Goal: Information Seeking & Learning: Compare options

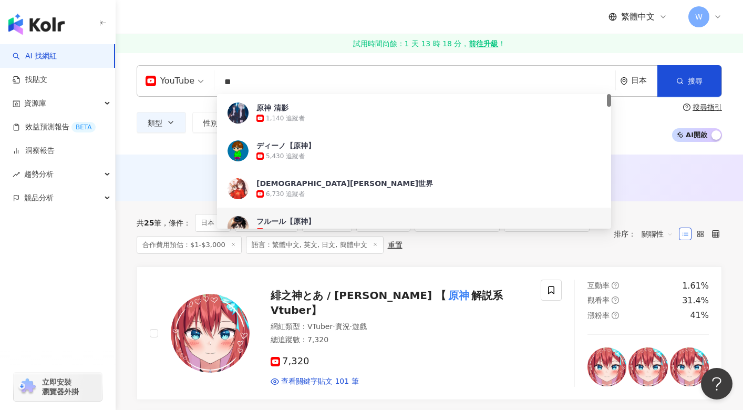
drag, startPoint x: 260, startPoint y: 85, endPoint x: 202, endPoint y: 85, distance: 57.3
click at [202, 85] on div "YouTube ** 日本 搜尋 420a9e67-d097-42e3-841e-af708879104a 5a8d26bb-ab5e-4f0a-a662-6…" at bounding box center [429, 81] width 585 height 32
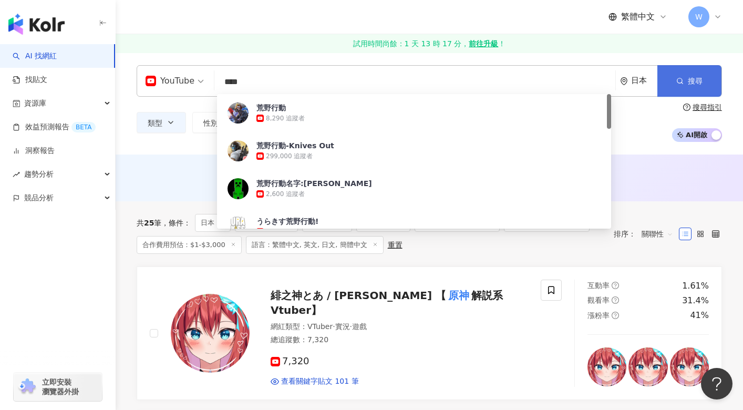
type input "****"
click at [688, 81] on span "搜尋" at bounding box center [695, 81] width 15 height 8
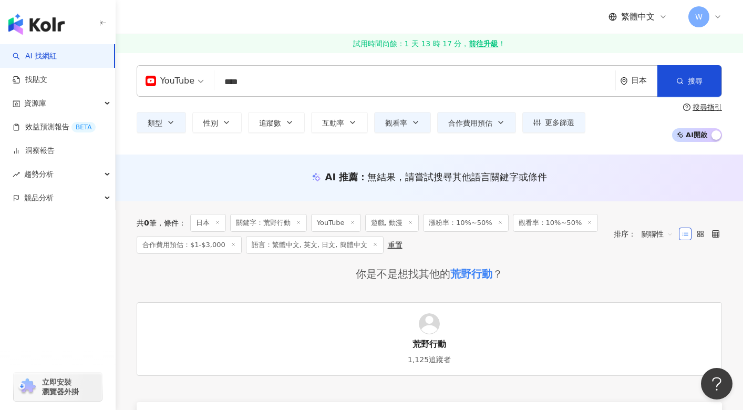
click at [442, 334] on link "荒野行動 1,125追蹤者" at bounding box center [429, 339] width 585 height 74
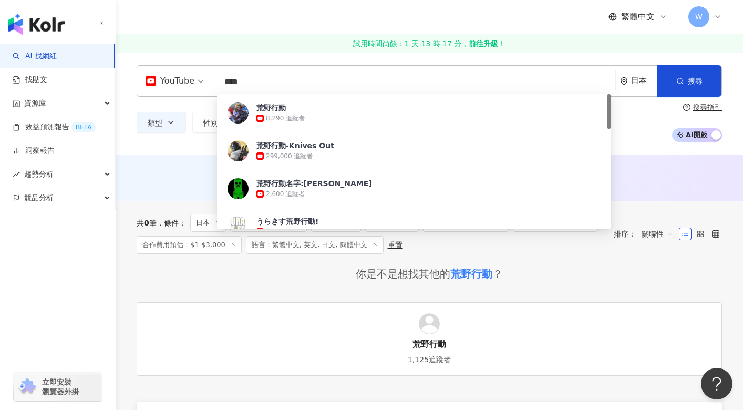
drag, startPoint x: 268, startPoint y: 84, endPoint x: 212, endPoint y: 83, distance: 56.2
click at [212, 84] on div "YouTube **** 日本 搜尋 dbb7b267-caa8-41c1-8080-c0f7d3ec8209 荒野行動 8,290 追蹤者 荒野行動-Kni…" at bounding box center [429, 81] width 585 height 32
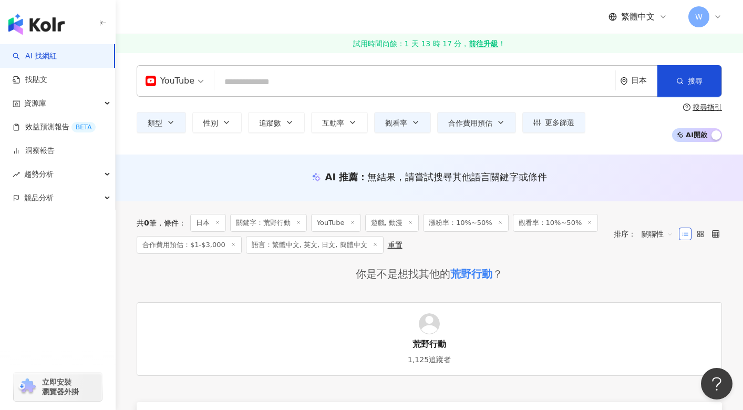
click at [200, 81] on span "YouTube" at bounding box center [175, 80] width 58 height 17
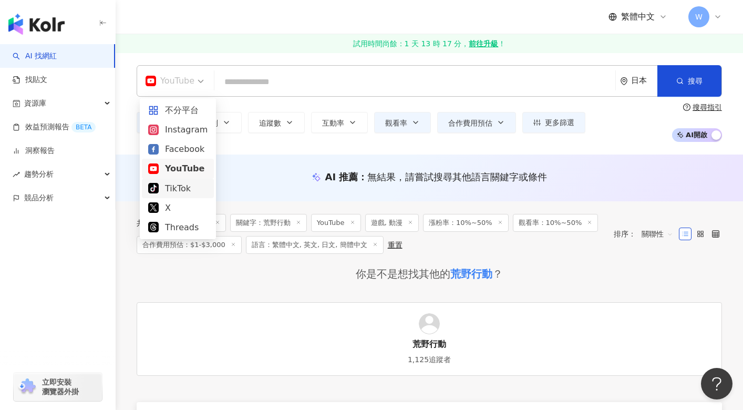
click at [168, 183] on div "TikTok" at bounding box center [177, 188] width 59 height 13
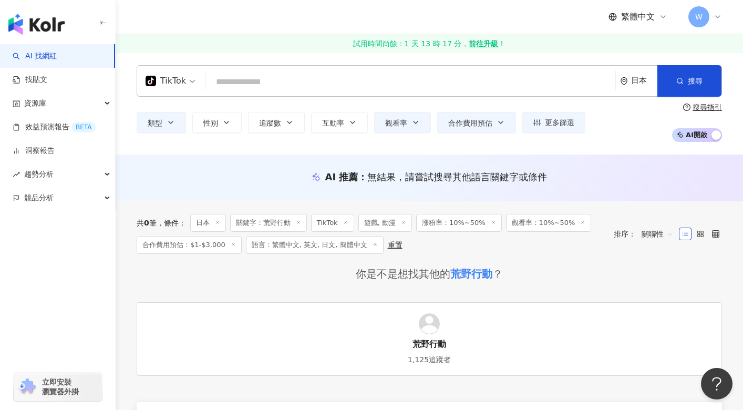
click at [266, 81] on input "search" at bounding box center [410, 82] width 401 height 20
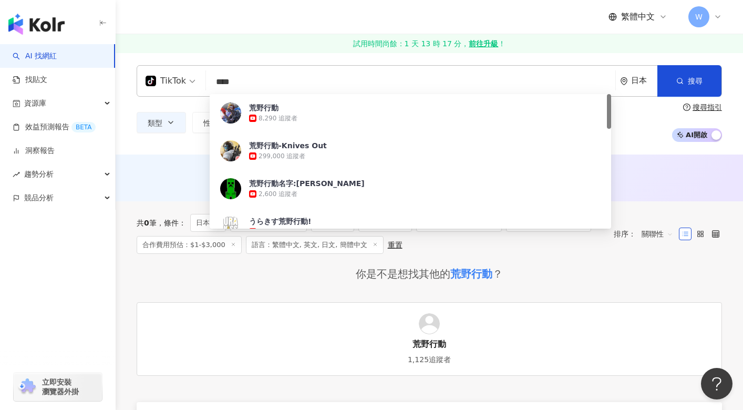
type input "**"
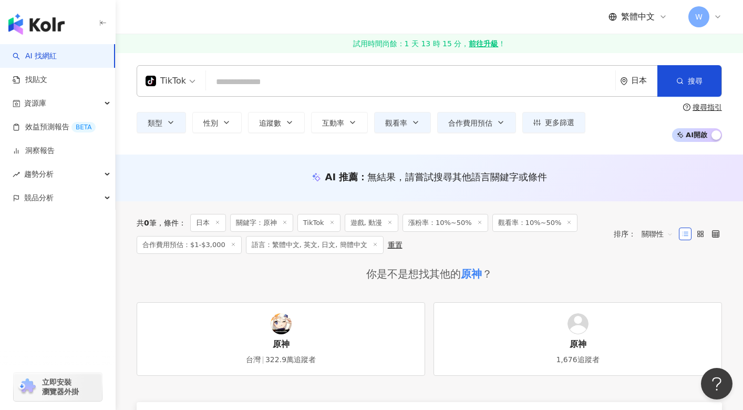
click at [244, 78] on input "search" at bounding box center [410, 82] width 401 height 20
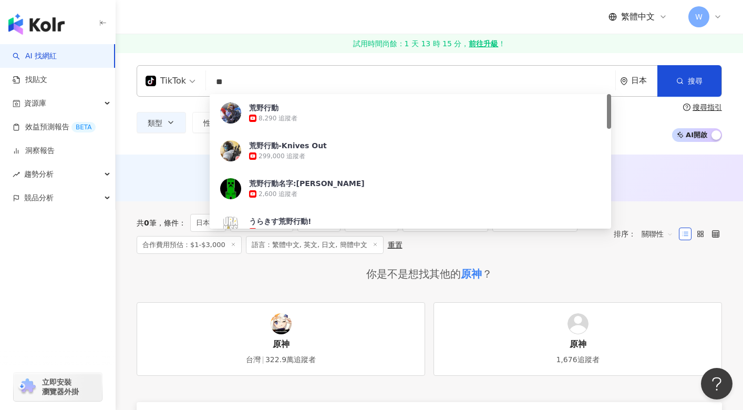
type input "*"
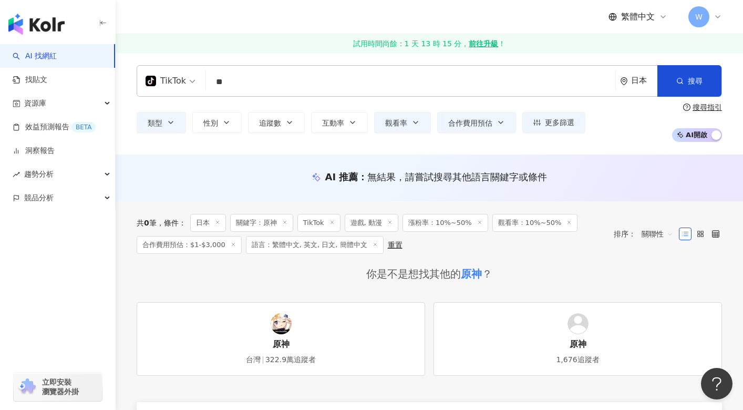
type input "*"
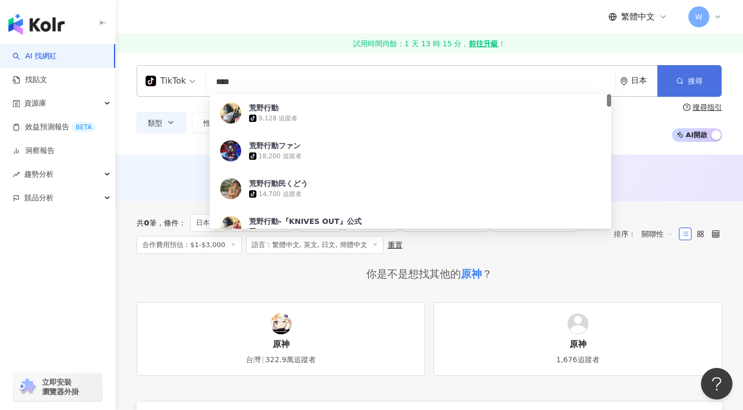
type input "****"
click at [697, 80] on span "搜尋" at bounding box center [695, 81] width 15 height 8
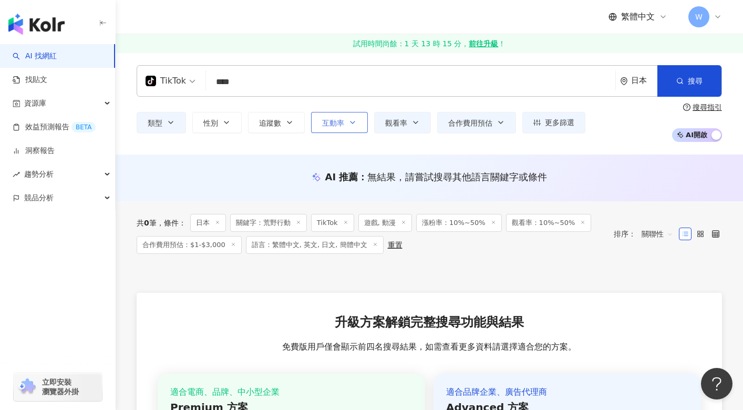
click at [345, 123] on button "互動率" at bounding box center [339, 122] width 57 height 21
click at [296, 132] on button "追蹤數" at bounding box center [276, 122] width 57 height 21
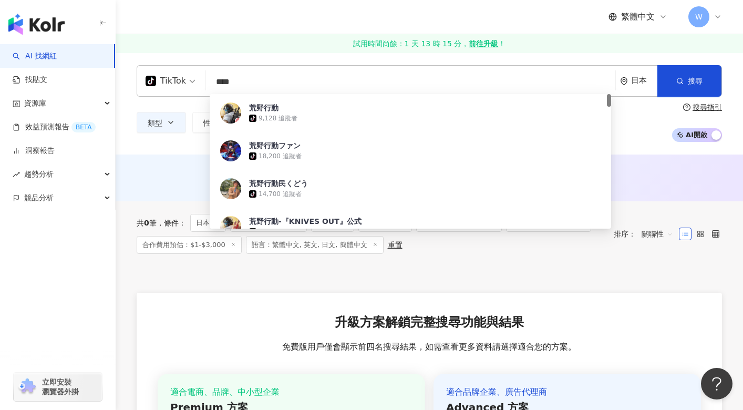
drag, startPoint x: 248, startPoint y: 82, endPoint x: 214, endPoint y: 79, distance: 34.9
click at [214, 79] on input "****" at bounding box center [410, 82] width 401 height 20
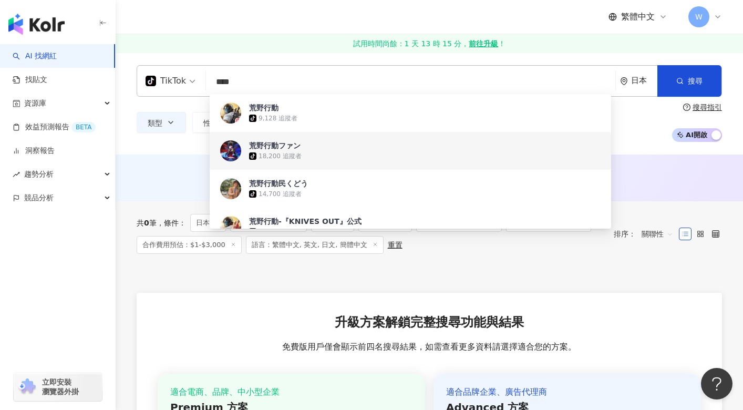
click at [264, 154] on div "18,200 追蹤者" at bounding box center [279, 156] width 43 height 9
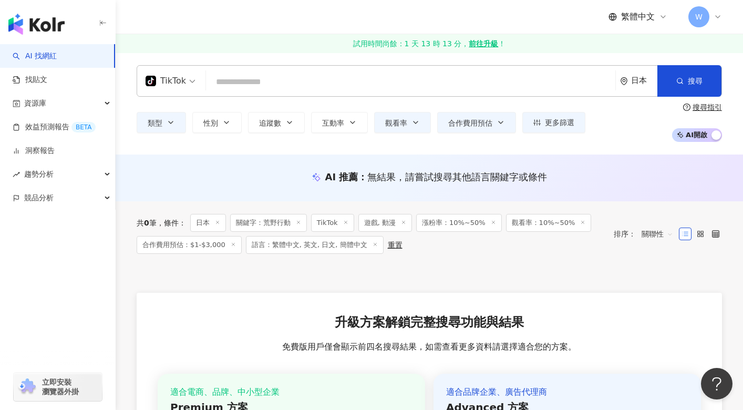
click at [261, 70] on div "TikTok 日本 搜尋 c830ad85-9e84-408f-a659-4eff4f04c3a4 荒野行動 tiktok-icon 9,128 追蹤者 荒野…" at bounding box center [429, 81] width 585 height 32
click at [255, 84] on input "search" at bounding box center [410, 82] width 401 height 20
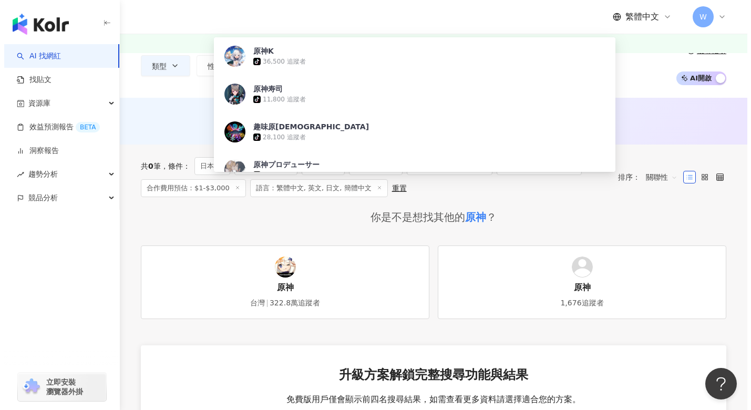
scroll to position [53, 0]
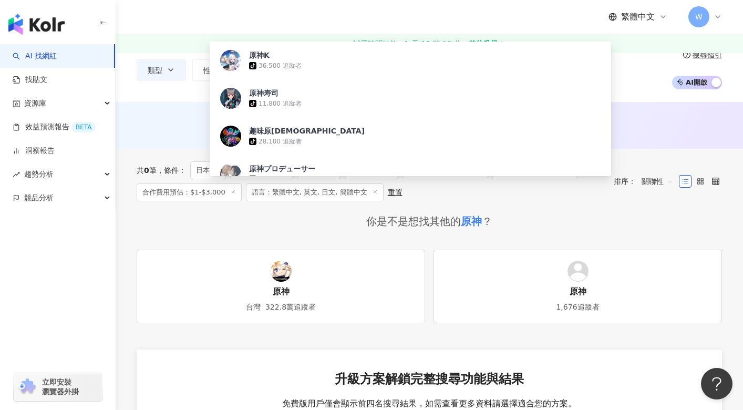
type input "**"
click at [205, 230] on div "你是不是想找其他的 原神 ？ 原神 台灣 322.8萬追蹤者 原神 1,676追蹤者" at bounding box center [429, 268] width 585 height 109
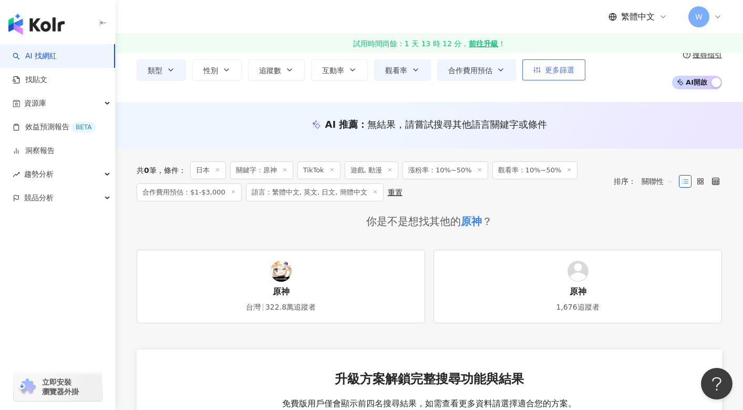
click at [562, 72] on span "更多篩選" at bounding box center [559, 70] width 29 height 8
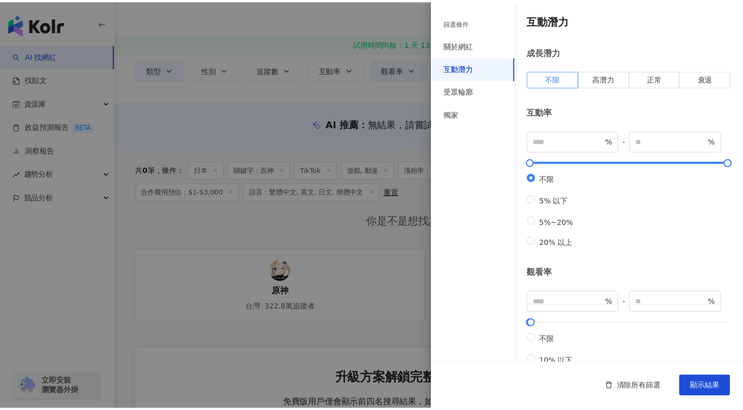
scroll to position [13, 0]
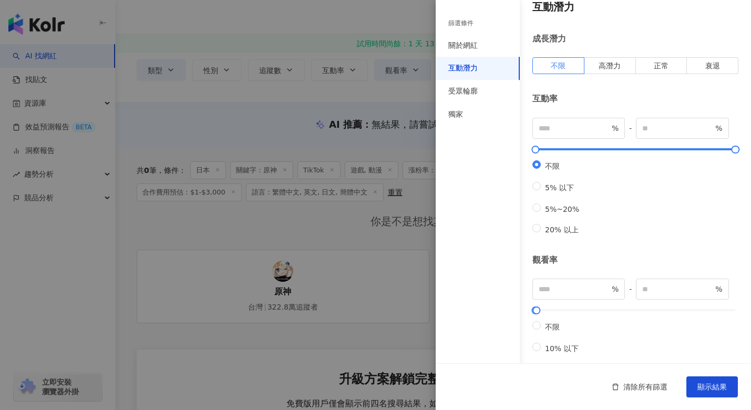
click at [198, 120] on div at bounding box center [375, 205] width 751 height 410
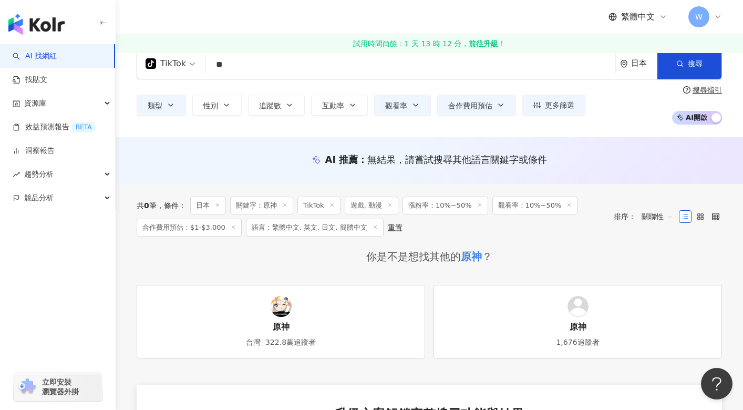
scroll to position [0, 0]
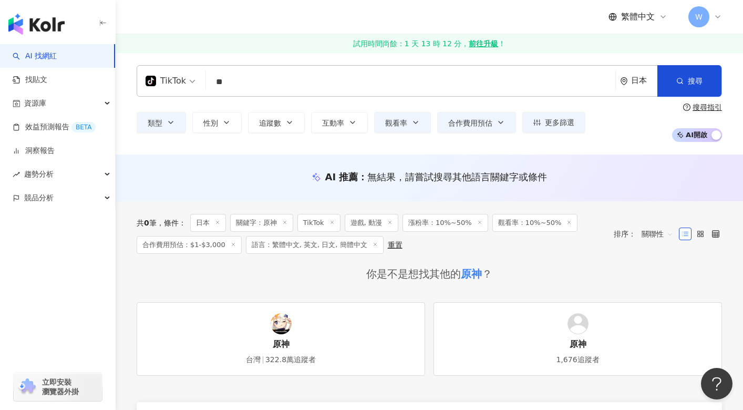
click at [297, 75] on input "**" at bounding box center [410, 82] width 401 height 20
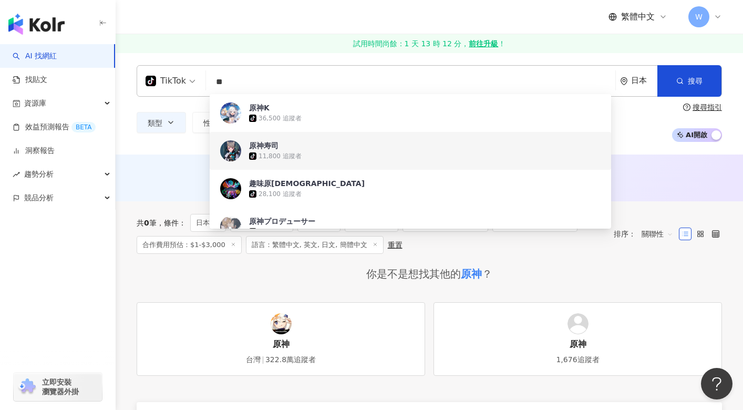
click at [240, 149] on img at bounding box center [230, 150] width 21 height 21
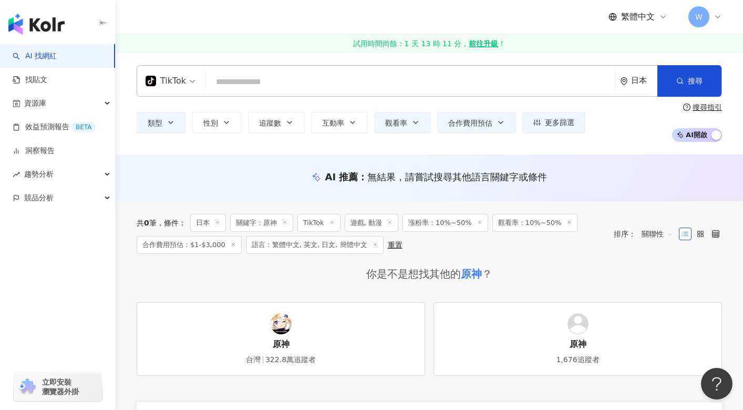
click at [251, 80] on input "search" at bounding box center [410, 82] width 401 height 20
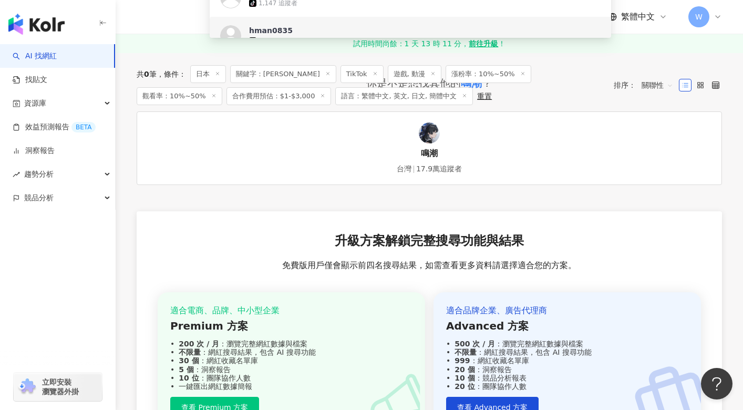
scroll to position [2, 0]
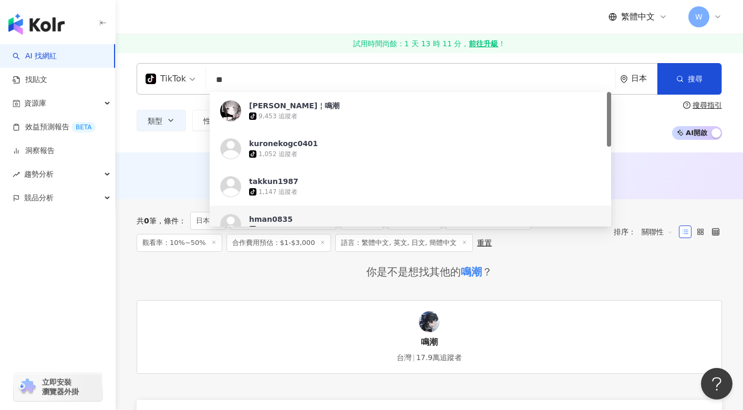
type input "**"
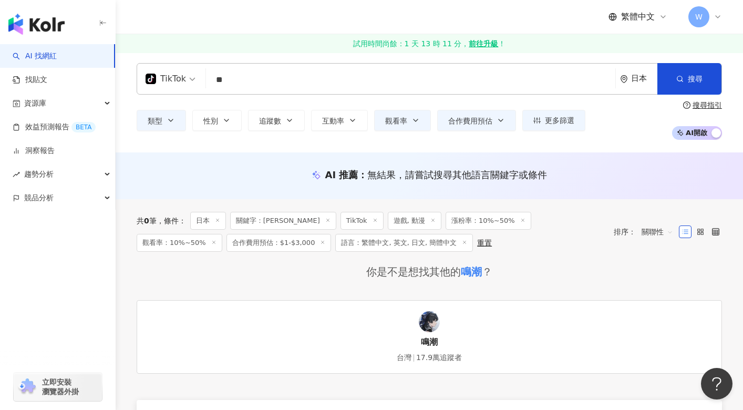
click at [428, 327] on img at bounding box center [429, 321] width 21 height 21
click at [248, 70] on input "**" at bounding box center [410, 80] width 401 height 20
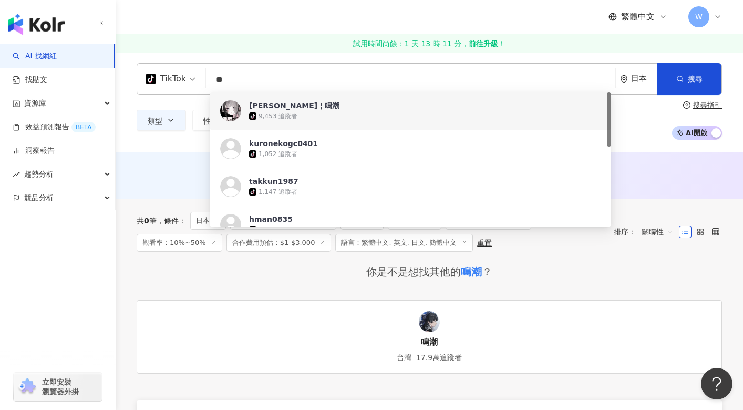
click at [265, 112] on div "9,453 追蹤者" at bounding box center [277, 116] width 39 height 9
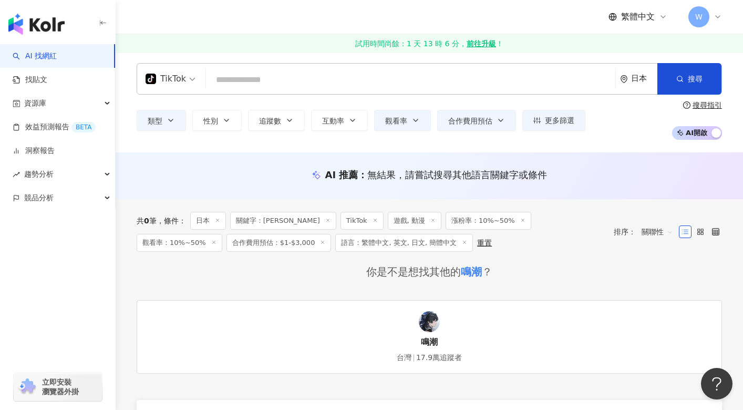
click at [224, 80] on input "search" at bounding box center [410, 80] width 401 height 20
click at [520, 222] on icon at bounding box center [522, 219] width 5 height 5
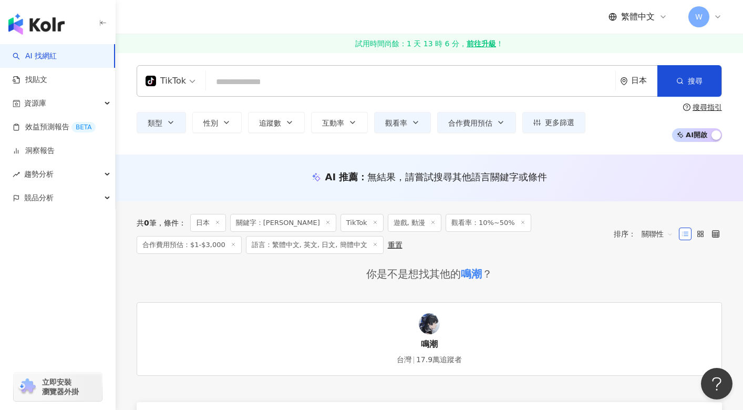
click at [520, 222] on icon at bounding box center [522, 222] width 5 height 5
click at [326, 221] on line at bounding box center [327, 222] width 3 height 3
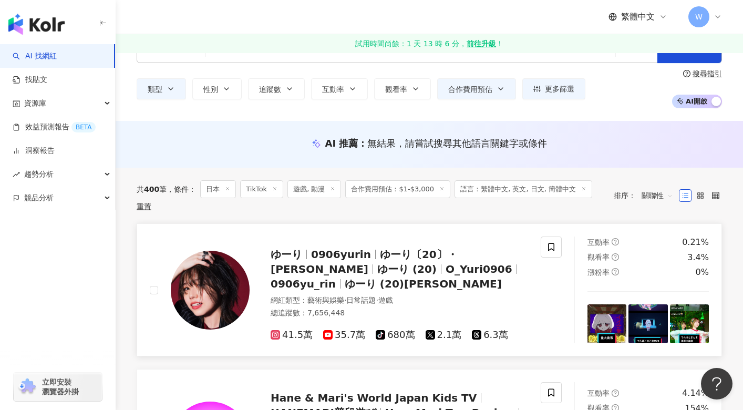
scroll to position [53, 0]
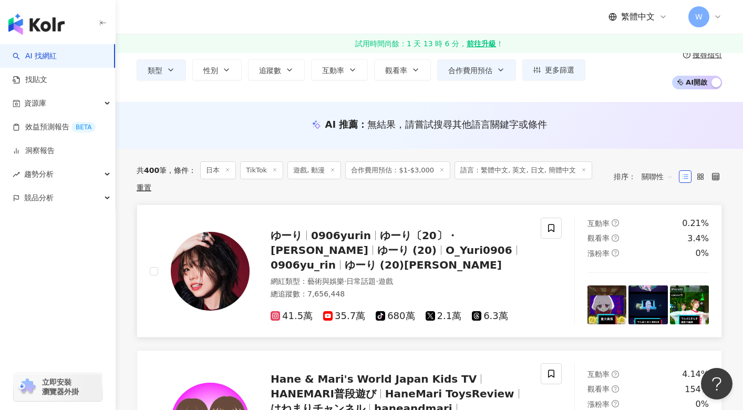
click at [309, 230] on span "ゆーり" at bounding box center [291, 235] width 40 height 13
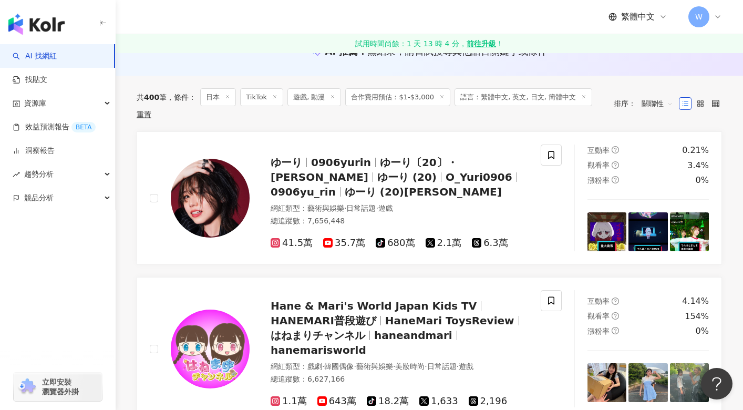
scroll to position [0, 0]
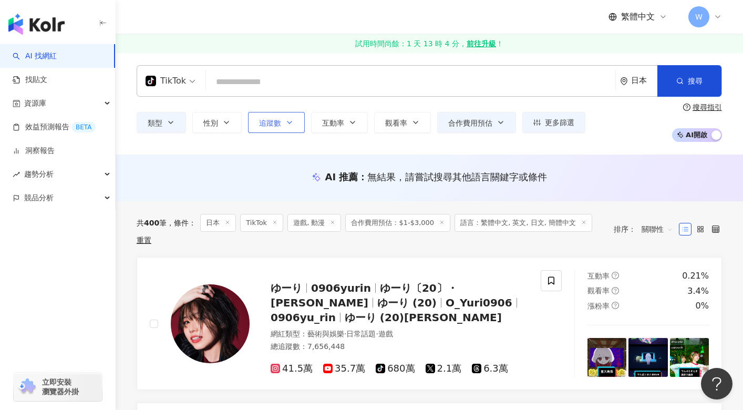
click at [267, 121] on span "追蹤數" at bounding box center [270, 123] width 22 height 8
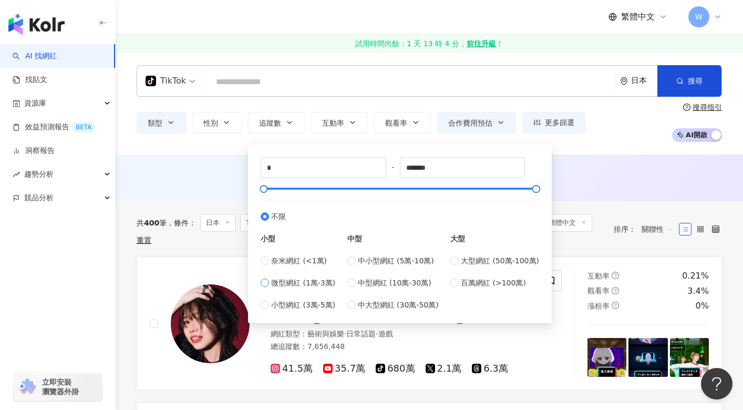
type input "*****"
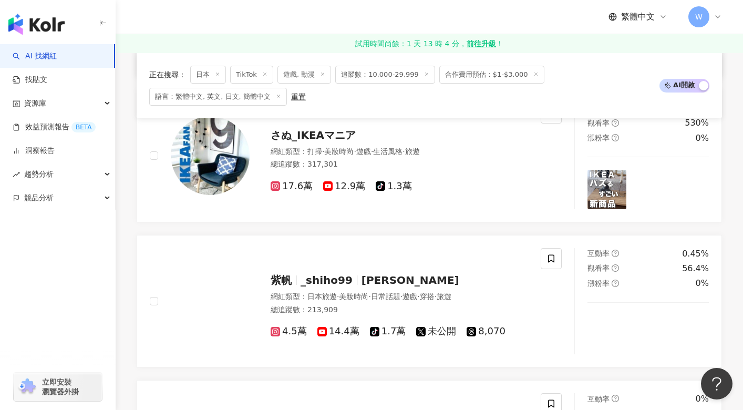
scroll to position [473, 0]
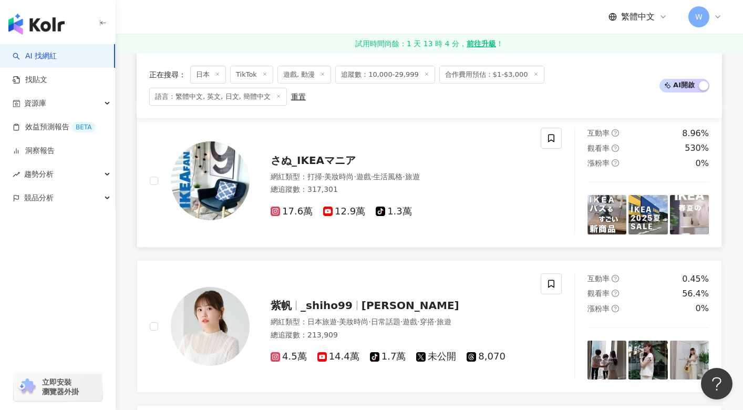
click at [309, 164] on span "さぬ_IKEAマニア" at bounding box center [313, 160] width 85 height 13
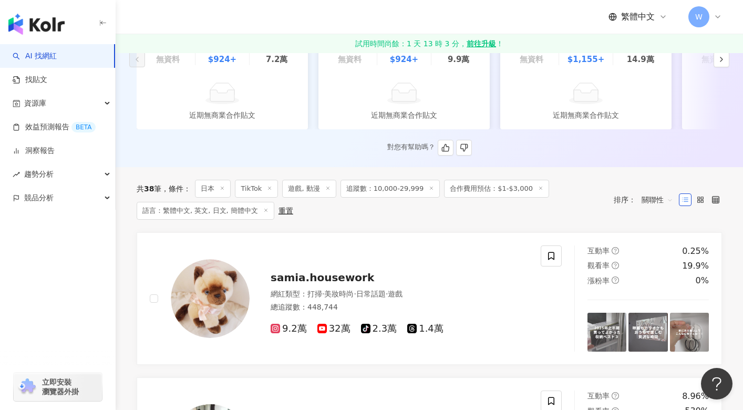
scroll to position [0, 0]
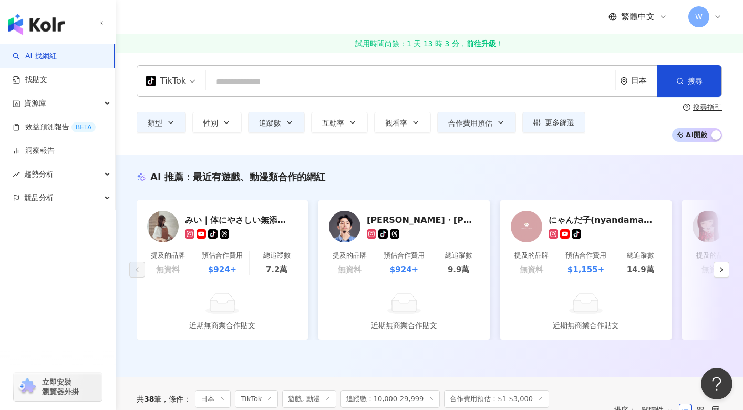
click at [189, 79] on span "TikTok" at bounding box center [171, 80] width 50 height 17
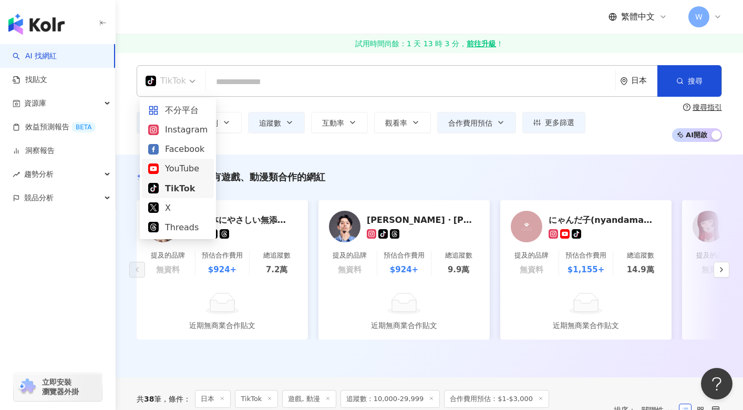
click at [172, 164] on div "YouTube" at bounding box center [177, 168] width 59 height 13
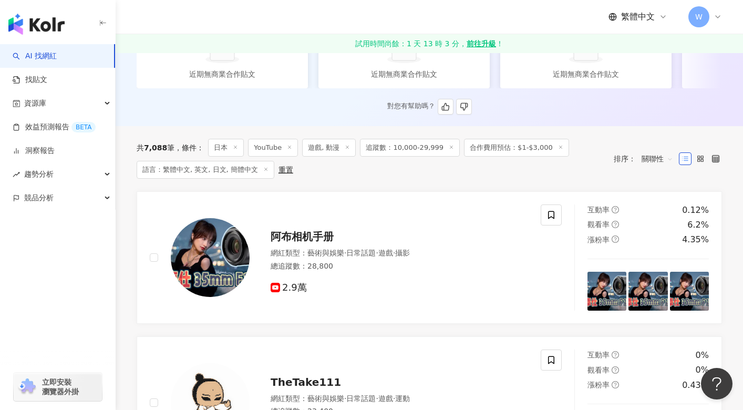
scroll to position [265, 0]
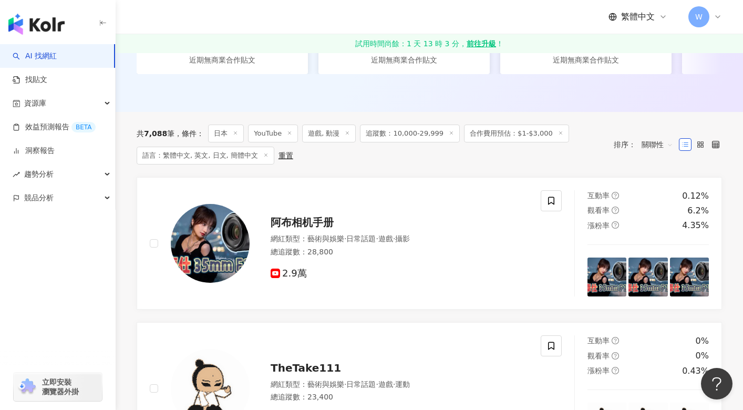
click at [345, 136] on icon at bounding box center [347, 132] width 5 height 5
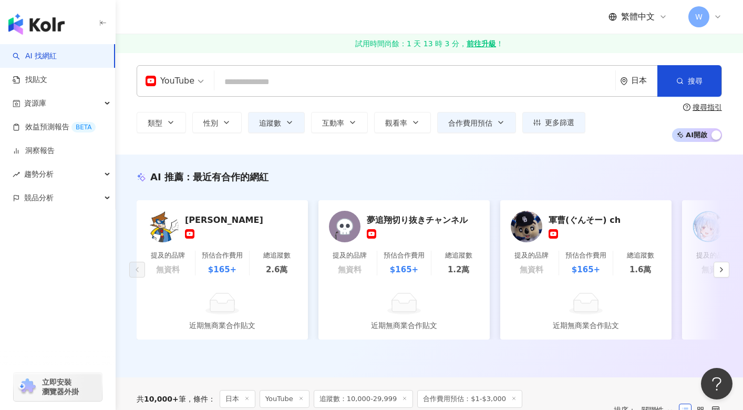
click at [354, 81] on input "search" at bounding box center [415, 82] width 392 height 20
click at [183, 122] on button "類型" at bounding box center [161, 122] width 49 height 21
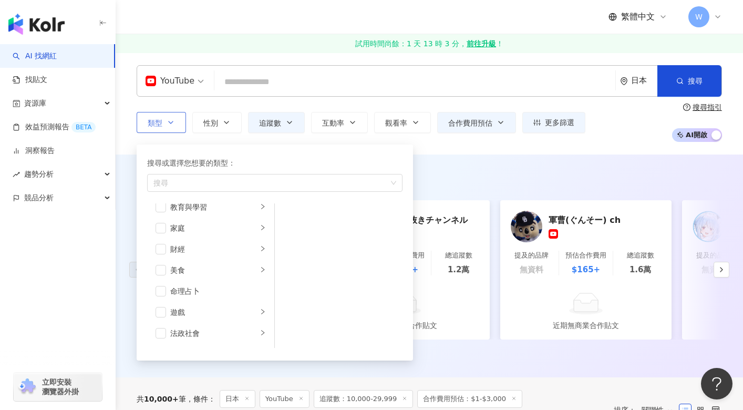
scroll to position [105, 0]
click at [161, 301] on span "button" at bounding box center [160, 300] width 11 height 11
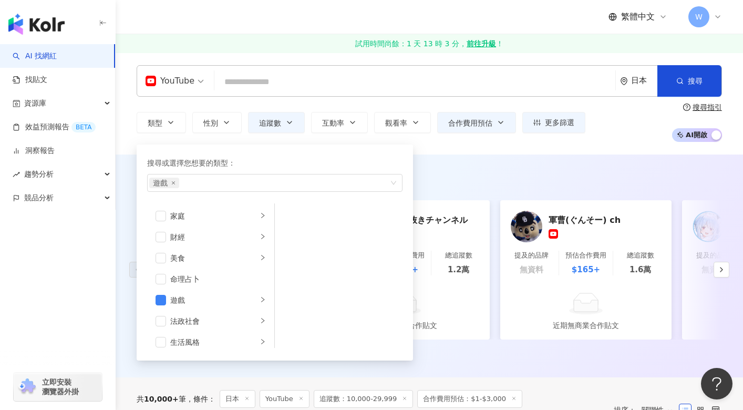
click at [468, 157] on div "AI 推薦 ： 最近有合作的網紅 Elizabeth CR 提及的品牌 無資料 預估合作費用 $165+ 總追蹤數 2.6萬 近期無商業合作貼文 夢追翔切り抜…" at bounding box center [429, 265] width 627 height 222
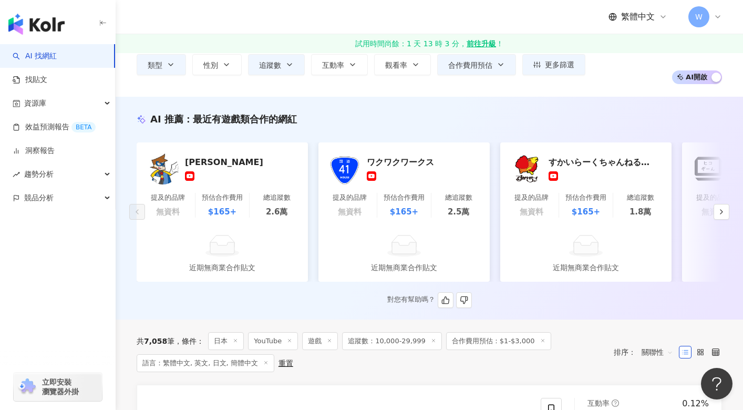
scroll to position [53, 0]
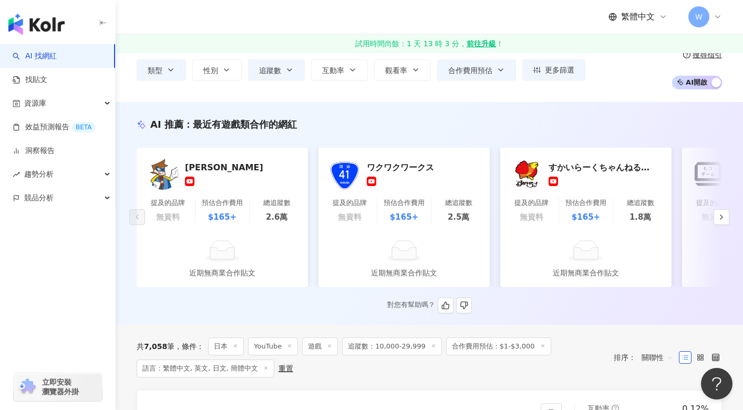
click at [210, 167] on div "Elizabeth CR" at bounding box center [237, 167] width 105 height 11
click at [719, 219] on icon "button" at bounding box center [721, 217] width 8 height 8
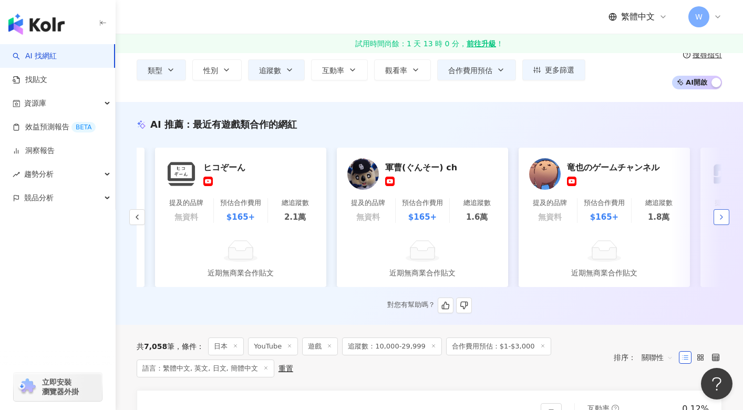
scroll to position [0, 545]
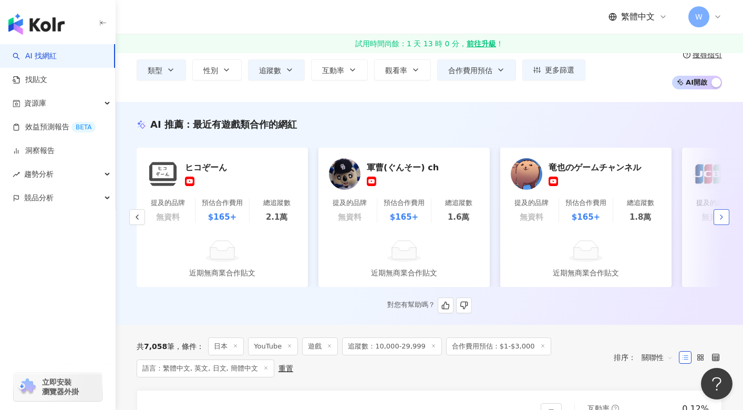
click at [721, 220] on icon "button" at bounding box center [721, 217] width 8 height 8
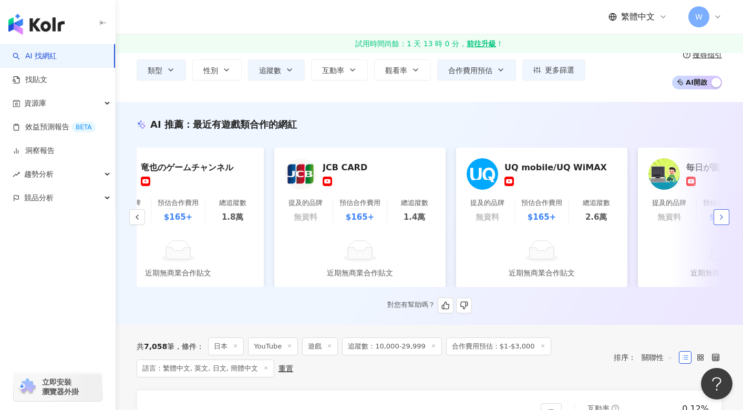
scroll to position [0, 1091]
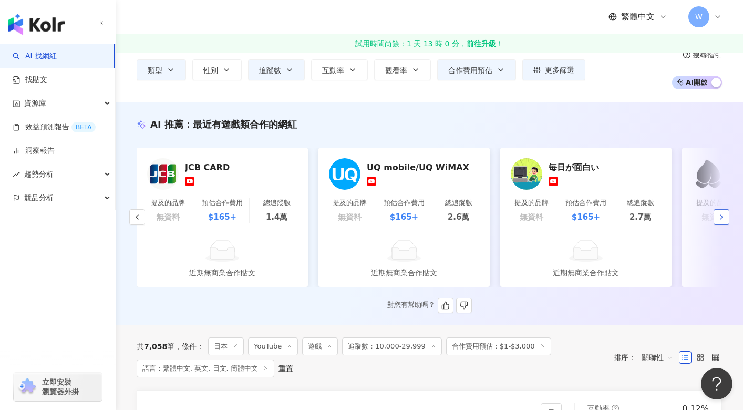
click at [721, 221] on icon "button" at bounding box center [721, 217] width 8 height 8
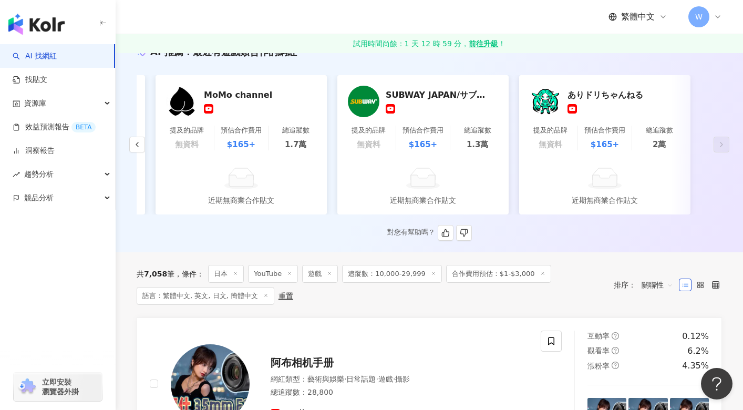
scroll to position [0, 0]
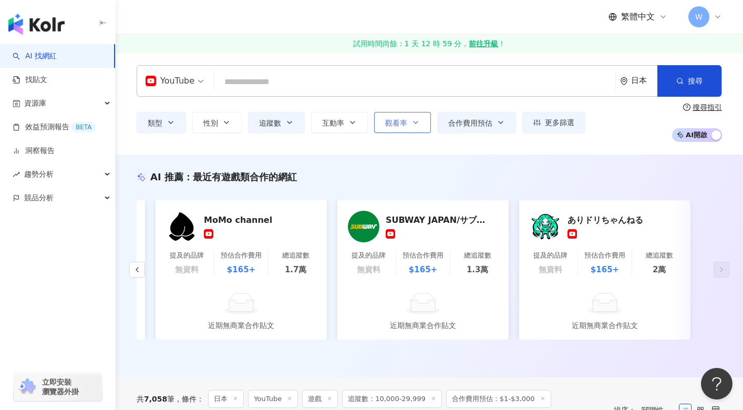
click at [398, 123] on span "觀看率" at bounding box center [396, 123] width 22 height 8
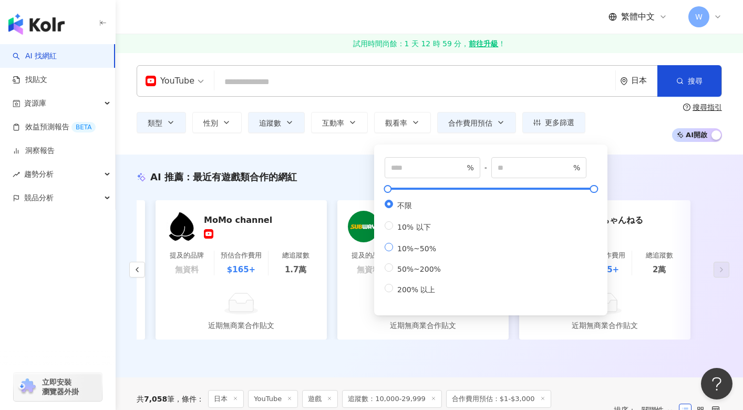
type input "**"
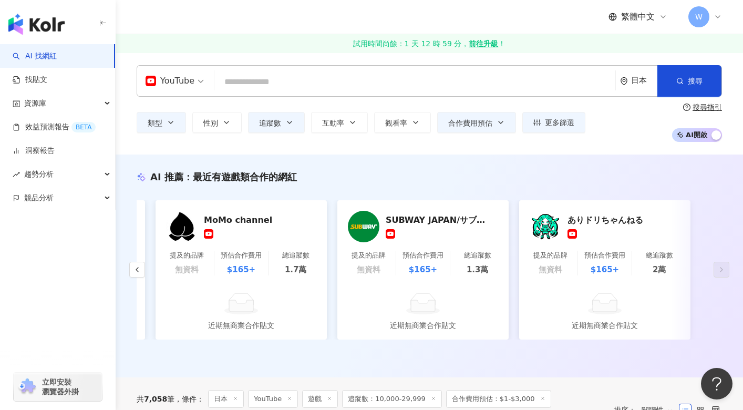
click at [337, 142] on div "類型 性別 追蹤數 互動率 觀看率 合作費用預估 更多篩選 篩選條件 關於網紅 互動潛力 受眾輪廓 獨家 關於網紅 類型 ( 請選擇您想要的類型 ) 遊戲 國…" at bounding box center [429, 122] width 585 height 39
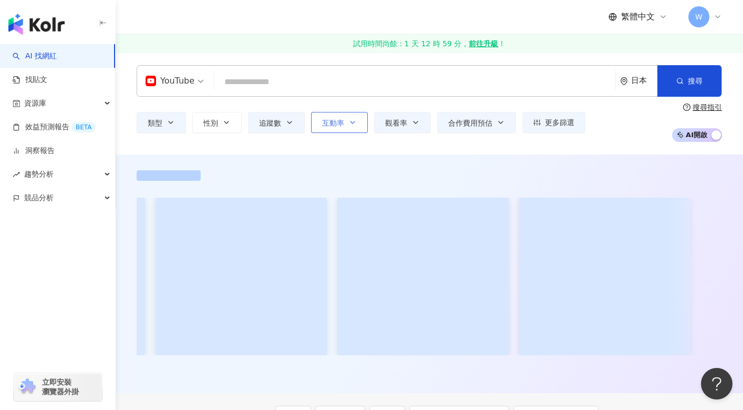
click at [336, 124] on span "互動率" at bounding box center [333, 123] width 22 height 8
type input "**"
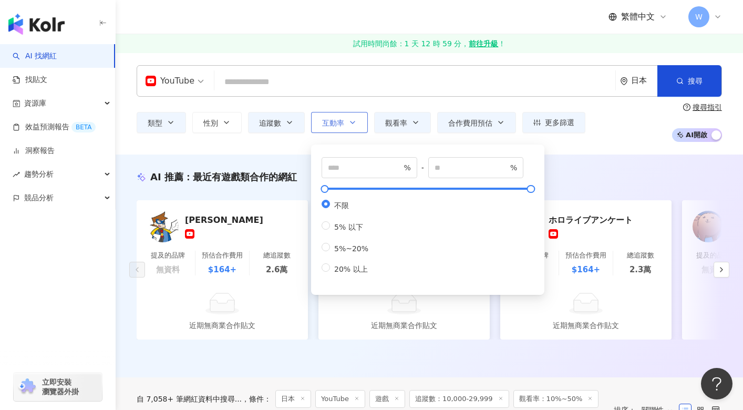
click at [336, 124] on span "互動率" at bounding box center [333, 123] width 22 height 8
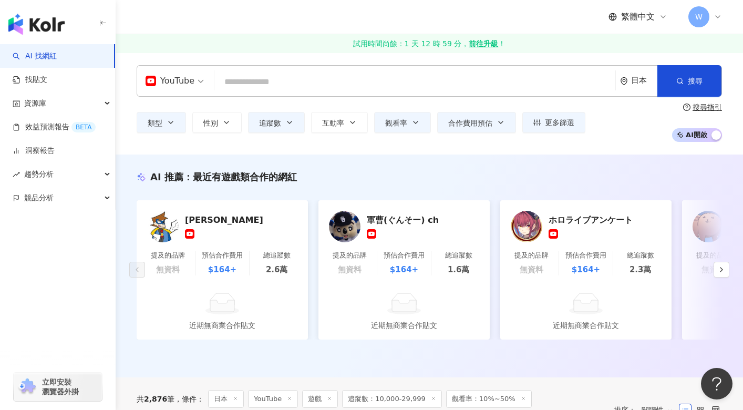
click at [629, 123] on div "類型 性別 追蹤數 互動率 觀看率 合作費用預估 更多篩選 篩選條件 關於網紅 互動潛力 受眾輪廓 獨家 關於網紅 類型 ( 請選擇您想要的類型 ) 遊戲 國…" at bounding box center [429, 122] width 585 height 39
click at [570, 123] on span "更多篩選" at bounding box center [559, 122] width 29 height 8
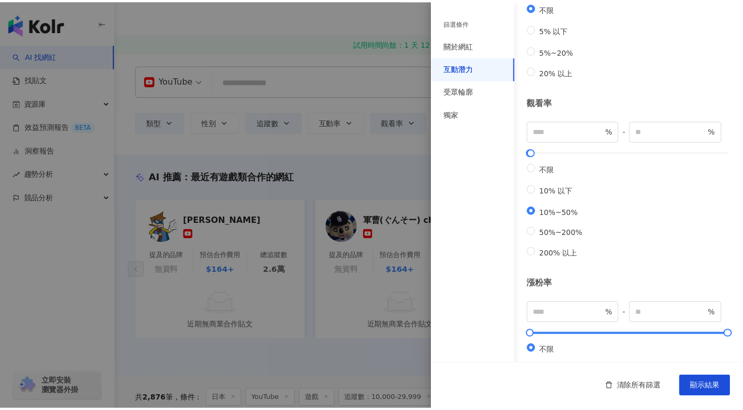
scroll to position [276, 0]
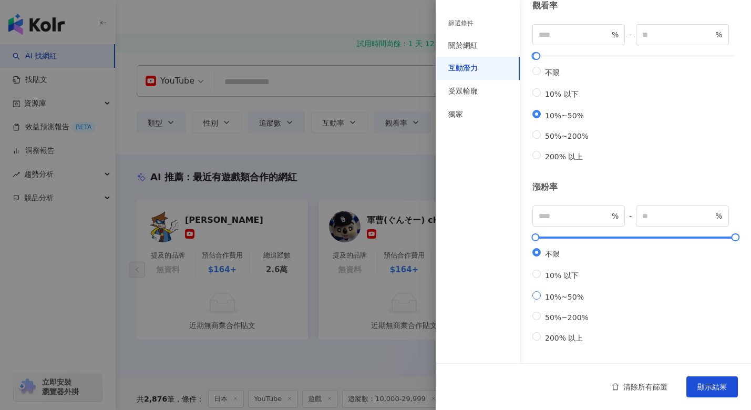
click at [543, 294] on span "10%~50%" at bounding box center [564, 297] width 47 height 8
type input "**"
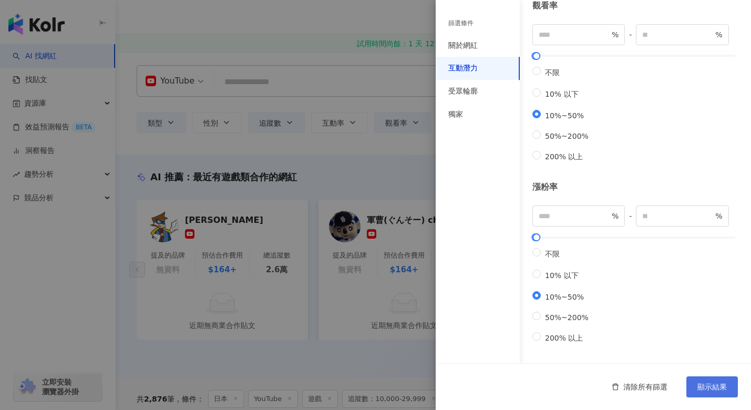
click at [707, 382] on span "顯示結果" at bounding box center [711, 386] width 29 height 8
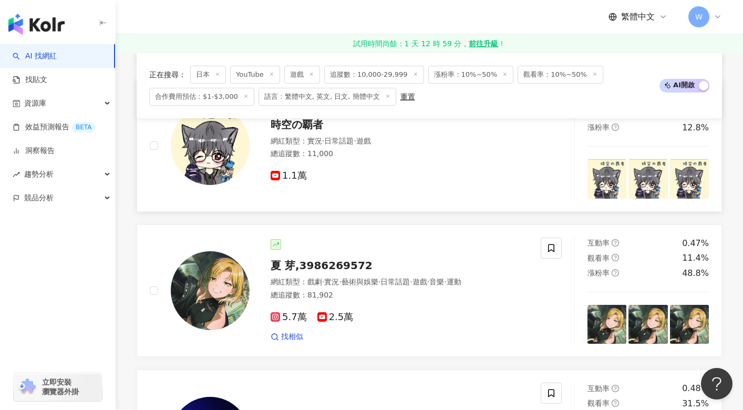
scroll to position [630, 0]
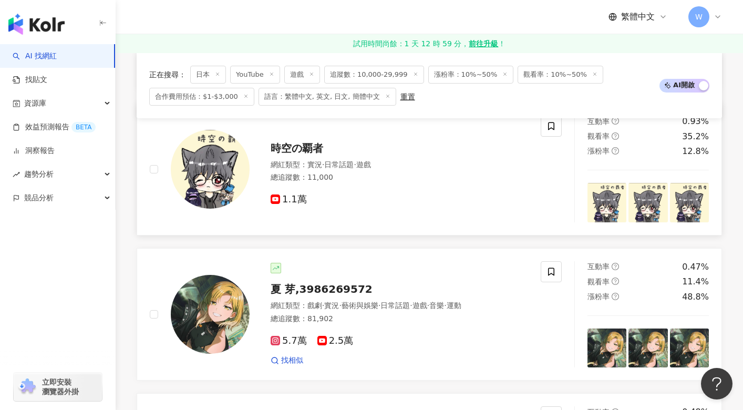
click at [313, 153] on span "時空の覇者" at bounding box center [297, 148] width 53 height 13
click at [303, 295] on span "夏 芽,3986269572" at bounding box center [322, 289] width 102 height 13
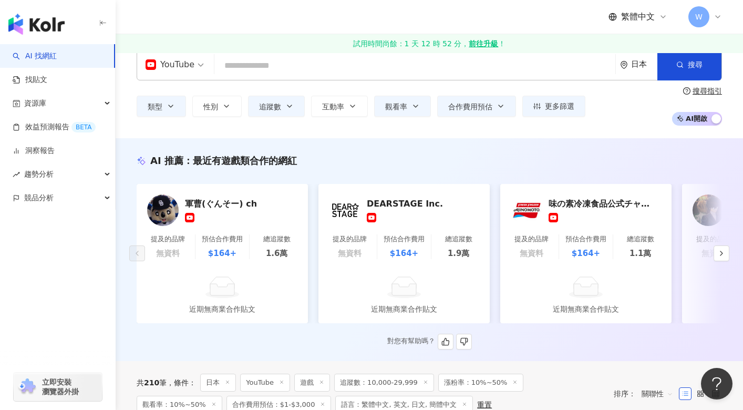
scroll to position [0, 0]
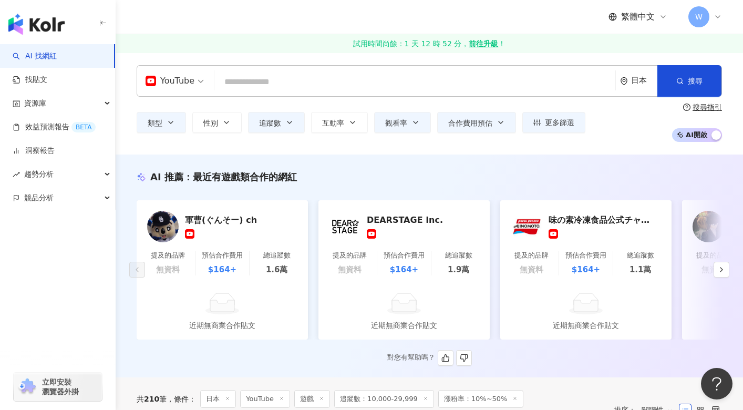
click at [299, 78] on input "search" at bounding box center [415, 82] width 392 height 20
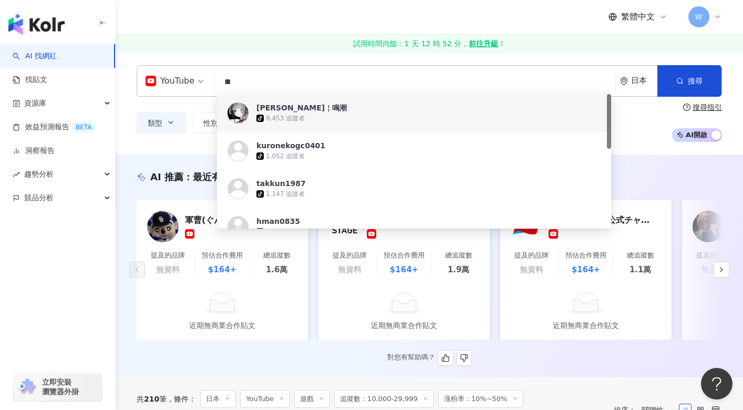
click at [297, 83] on input "**" at bounding box center [415, 82] width 392 height 20
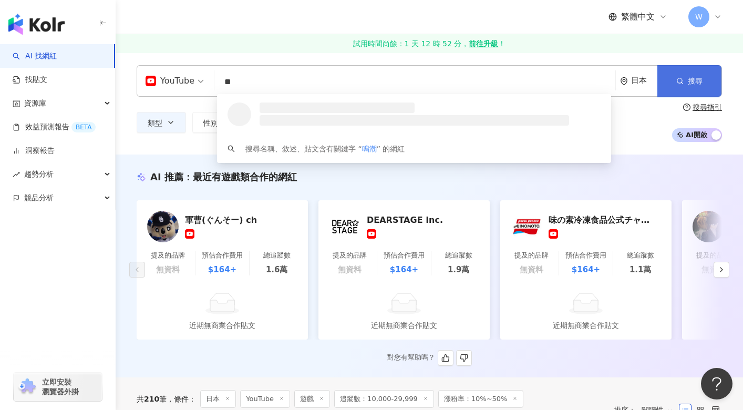
type input "**"
click at [683, 82] on icon "button" at bounding box center [679, 80] width 7 height 7
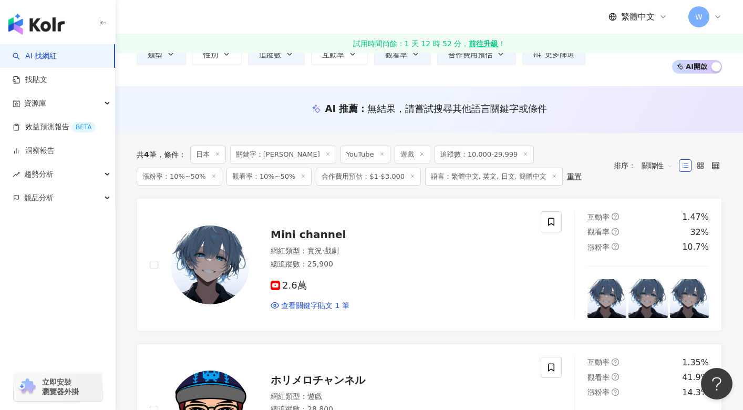
scroll to position [105, 0]
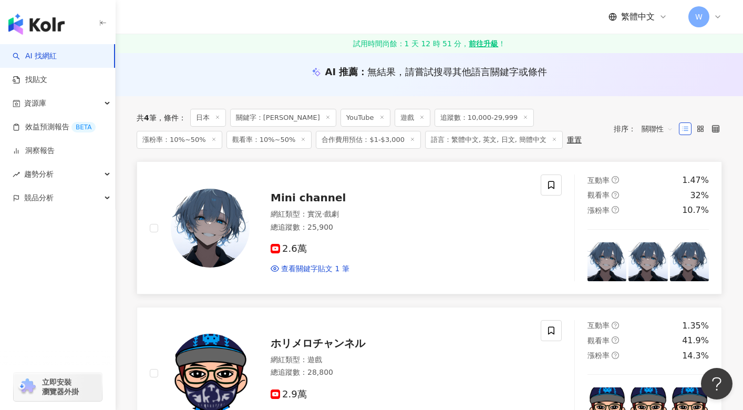
click at [311, 198] on span "Mini channel" at bounding box center [308, 197] width 75 height 13
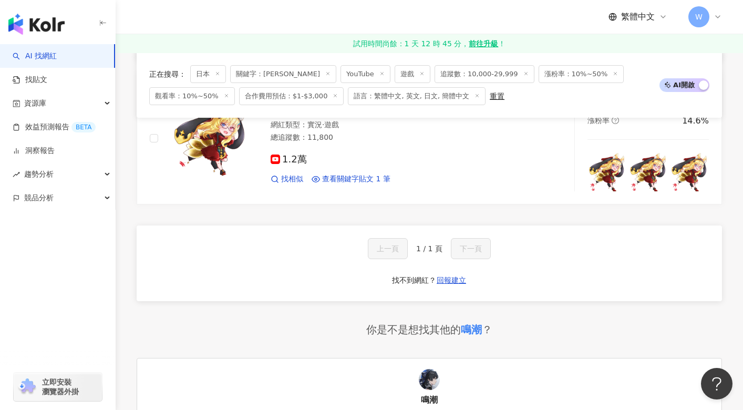
scroll to position [578, 0]
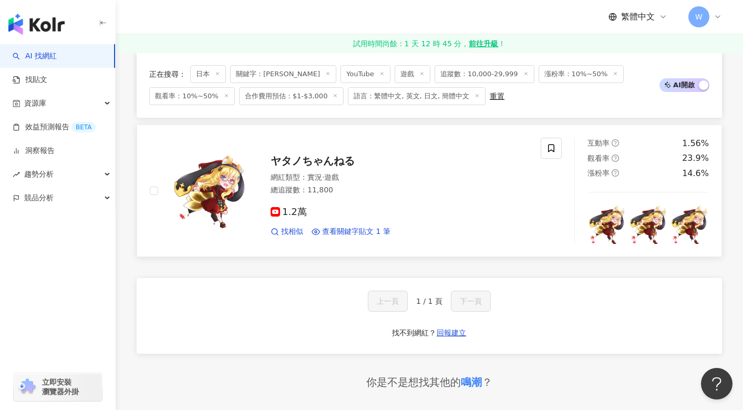
click at [322, 163] on span "ヤタノちゃんねる" at bounding box center [313, 160] width 84 height 13
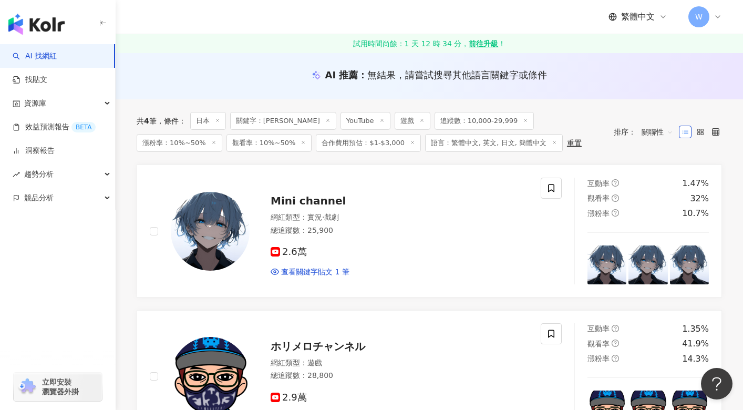
scroll to position [0, 0]
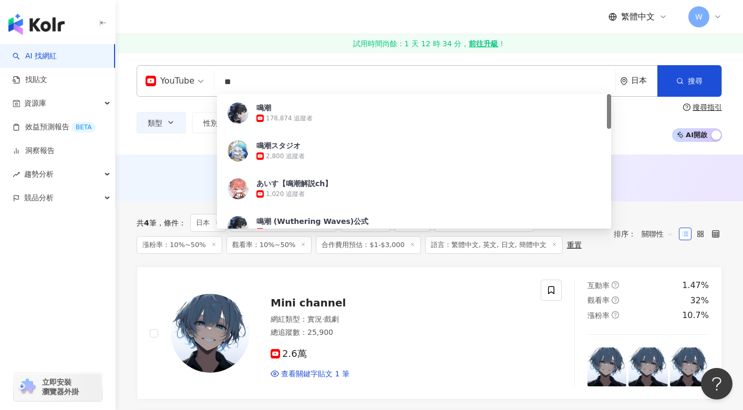
drag, startPoint x: 220, startPoint y: 84, endPoint x: 177, endPoint y: 84, distance: 43.1
click at [177, 84] on div "YouTube ** 日本 搜尋 d3c16c37-6786-4f7e-b17c-05c108be2625 鳴潮 178,874 追蹤者 鳴潮スタジオ 2,8…" at bounding box center [429, 81] width 585 height 32
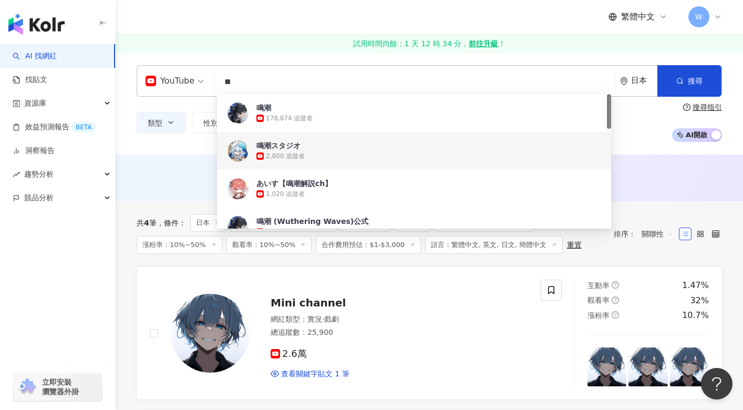
click at [249, 143] on div "鳴潮スタジオ 2,800 追蹤者" at bounding box center [414, 151] width 394 height 38
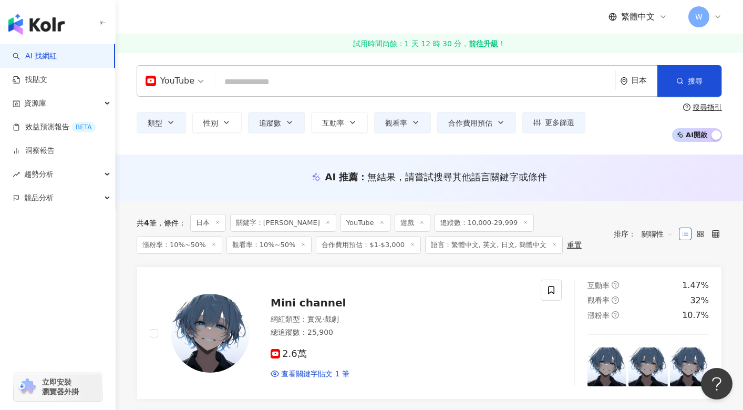
click at [291, 84] on input "search" at bounding box center [415, 82] width 392 height 20
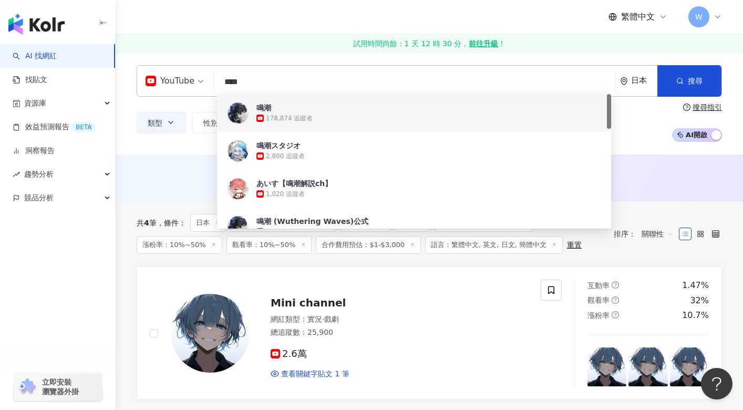
type input "**"
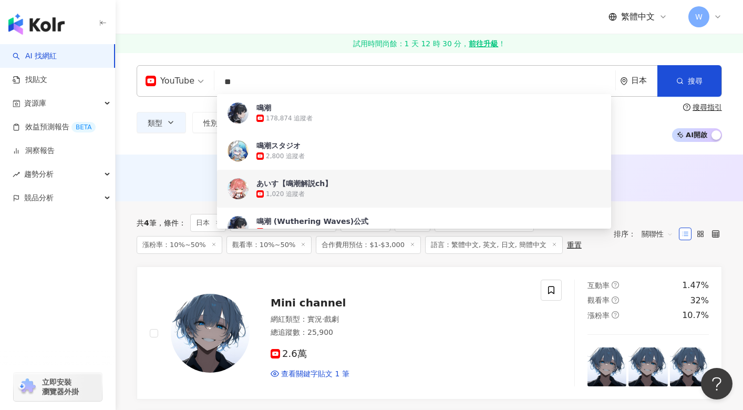
click at [278, 181] on div "あいす【鳴潮解説ch】" at bounding box center [294, 183] width 76 height 11
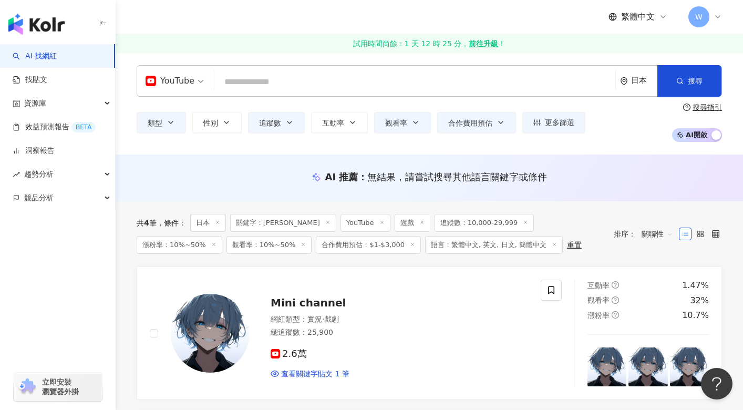
click at [325, 223] on icon at bounding box center [327, 222] width 5 height 5
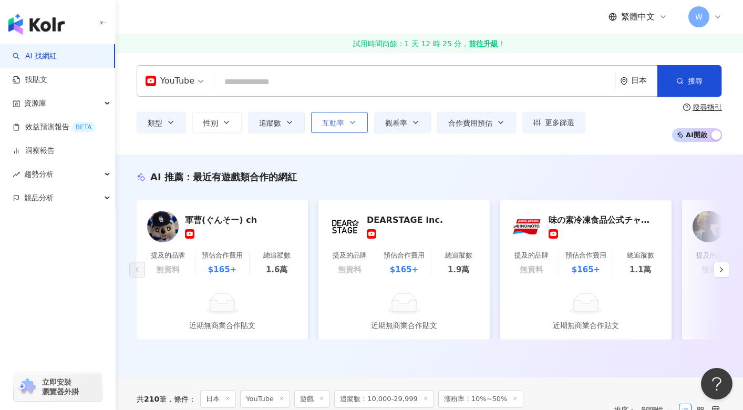
click at [342, 125] on span "互動率" at bounding box center [333, 123] width 22 height 8
click at [294, 127] on button "追蹤數" at bounding box center [276, 122] width 57 height 21
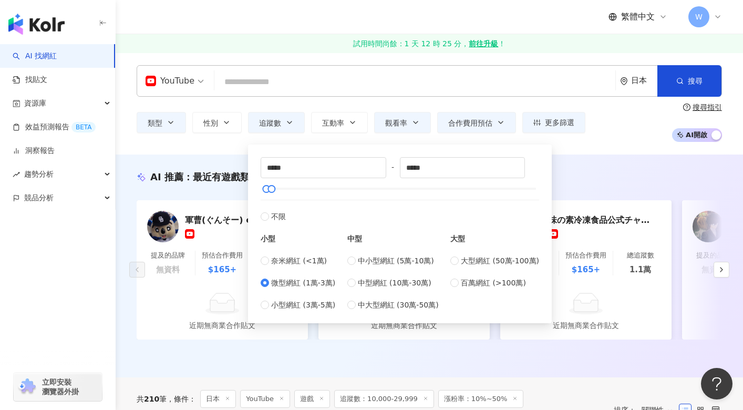
click at [225, 143] on div "YouTube 日本 搜尋 d3c16c37-6786-4f7e-b17c-05c108be2625 鳴潮 178,874 追蹤者 鳴潮スタジオ 2,800 …" at bounding box center [429, 104] width 627 height 102
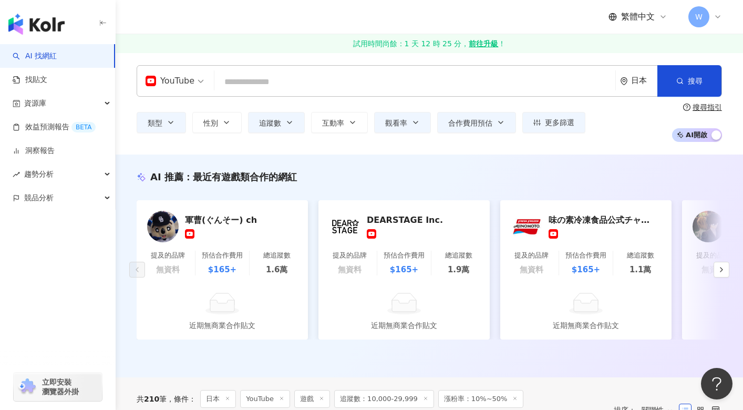
click at [99, 262] on div "button" at bounding box center [58, 244] width 116 height 69
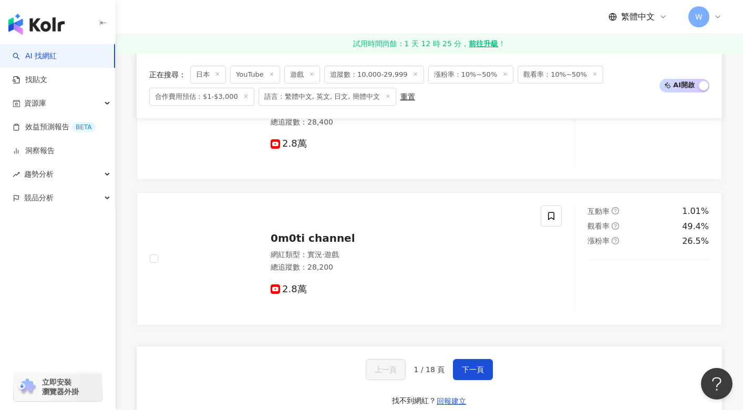
scroll to position [1891, 0]
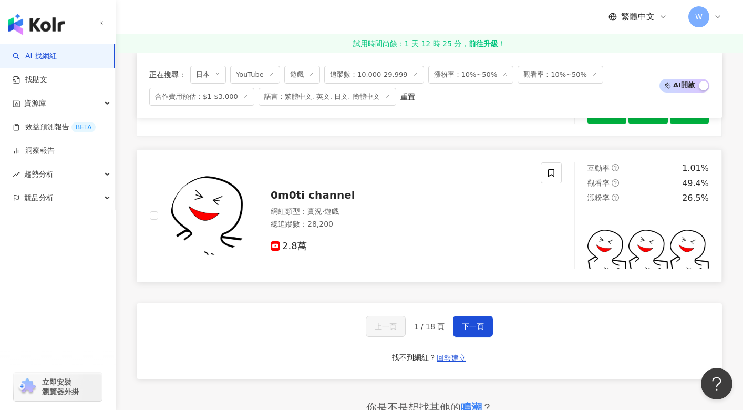
click at [306, 201] on span "0m0ti channel" at bounding box center [313, 195] width 85 height 13
click at [464, 327] on button "下一頁" at bounding box center [473, 326] width 40 height 21
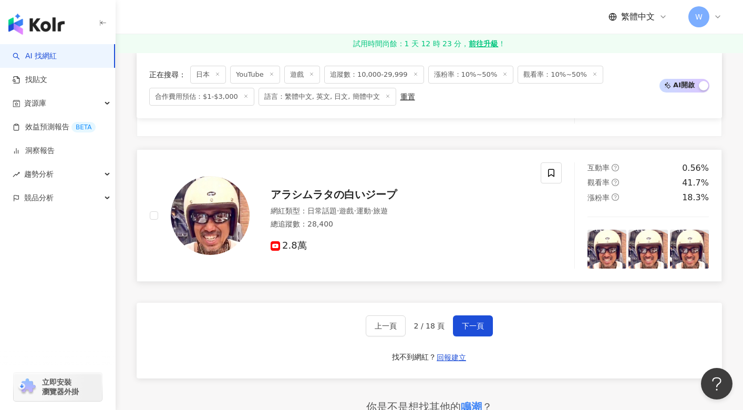
click at [336, 196] on span "アラシムラタの白いジープ" at bounding box center [334, 194] width 126 height 13
click at [466, 330] on span "下一頁" at bounding box center [473, 325] width 22 height 8
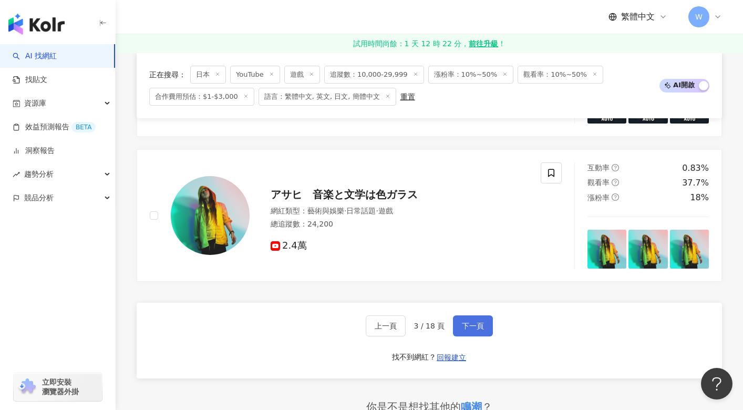
click at [480, 327] on button "下一頁" at bounding box center [473, 325] width 40 height 21
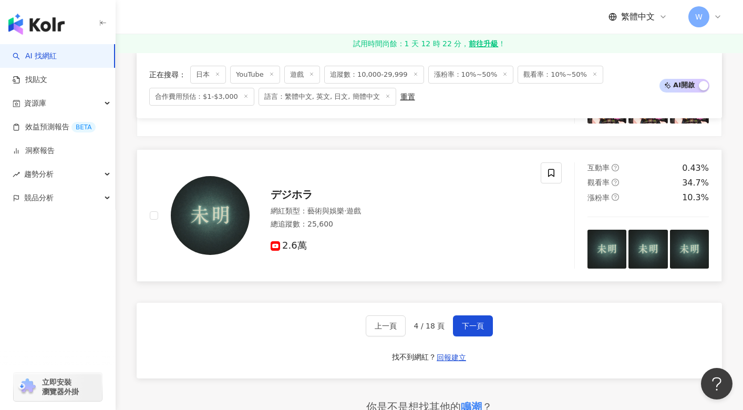
click at [303, 198] on span "デジホラ" at bounding box center [292, 194] width 42 height 13
click at [471, 330] on span "下一頁" at bounding box center [473, 325] width 22 height 8
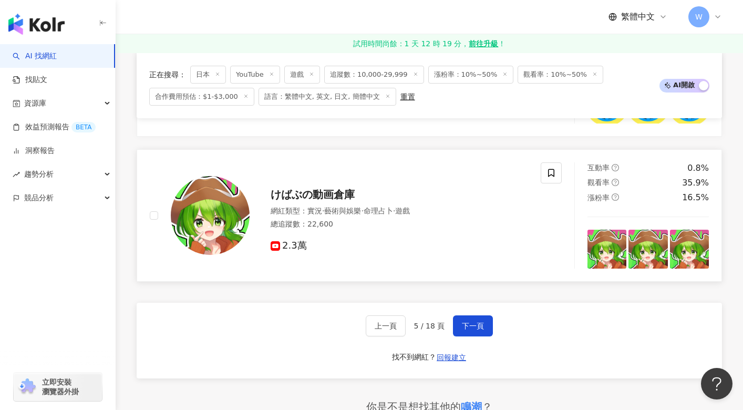
click at [302, 200] on span "けばぶの動画倉庫" at bounding box center [313, 194] width 84 height 13
click at [463, 330] on span "下一頁" at bounding box center [473, 325] width 22 height 8
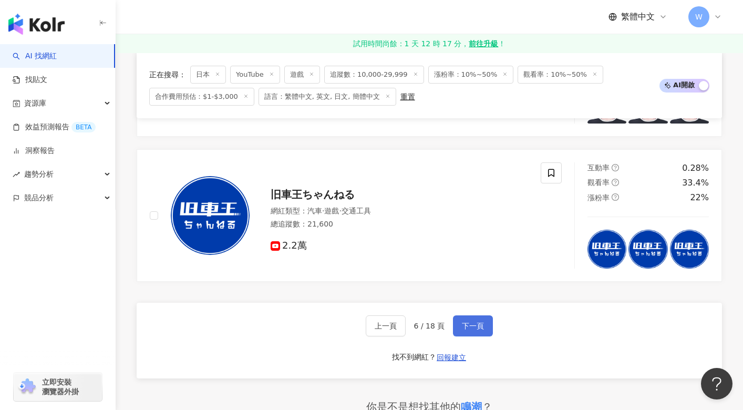
click at [468, 330] on span "下一頁" at bounding box center [473, 325] width 22 height 8
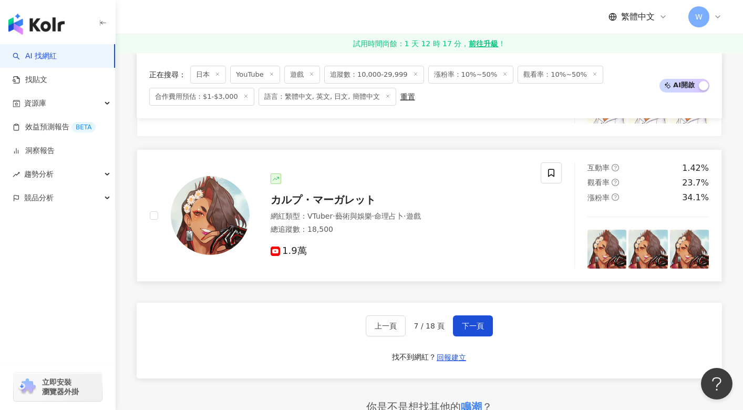
click at [327, 206] on span "カルプ・マーガレット" at bounding box center [323, 199] width 105 height 13
click at [472, 330] on span "下一頁" at bounding box center [473, 325] width 22 height 8
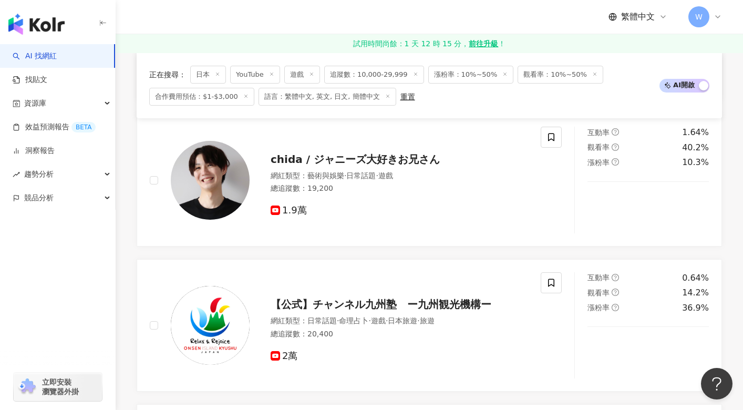
scroll to position [1912, 0]
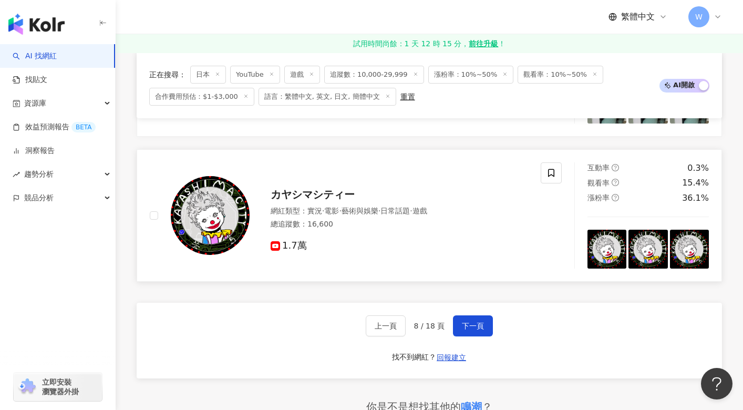
click at [307, 196] on span "カヤシマシティー" at bounding box center [313, 194] width 84 height 13
click at [473, 330] on span "下一頁" at bounding box center [473, 325] width 22 height 8
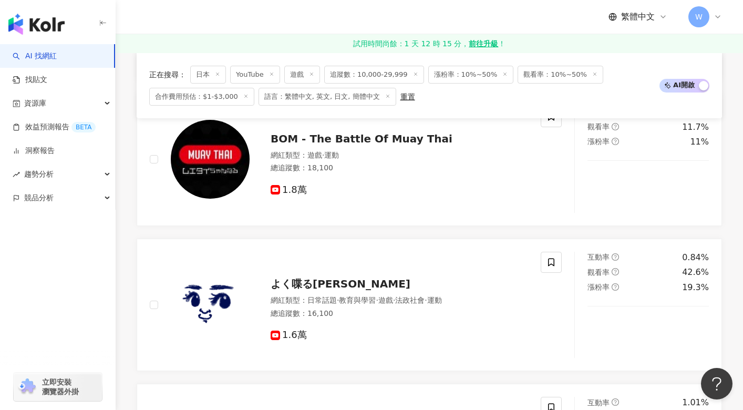
scroll to position [1891, 0]
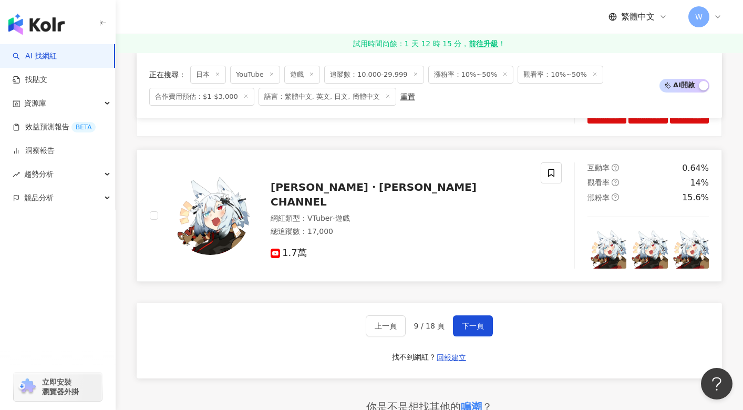
click at [335, 205] on span "丹下琴絵・tange kotoe CHANNEL" at bounding box center [374, 194] width 206 height 27
drag, startPoint x: 471, startPoint y: 332, endPoint x: 465, endPoint y: 332, distance: 5.8
click at [471, 330] on span "下一頁" at bounding box center [473, 325] width 22 height 8
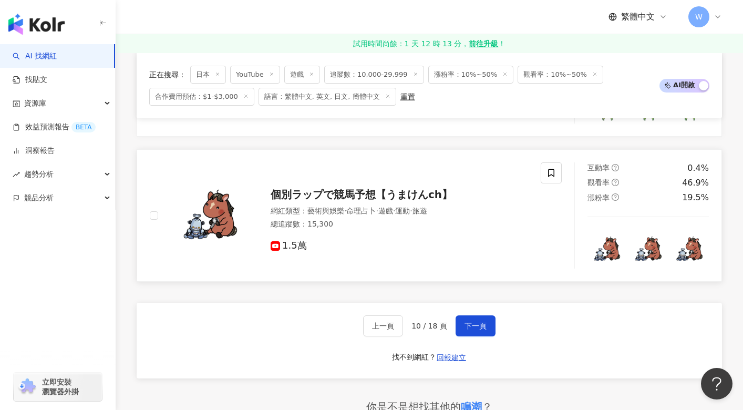
click at [287, 201] on span "個別ラップで競馬予想【うまけんch】" at bounding box center [362, 194] width 182 height 13
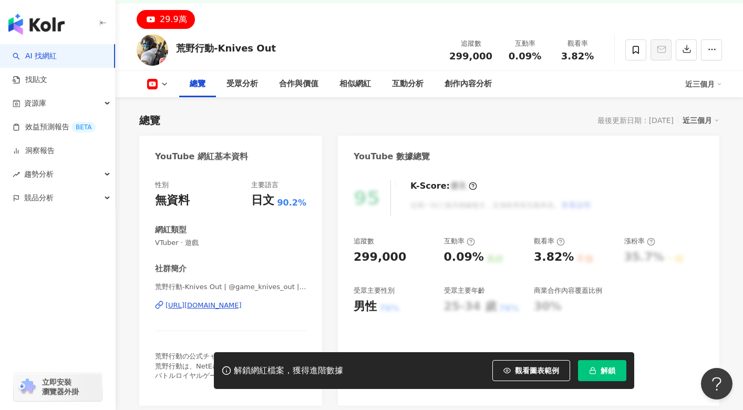
scroll to position [105, 0]
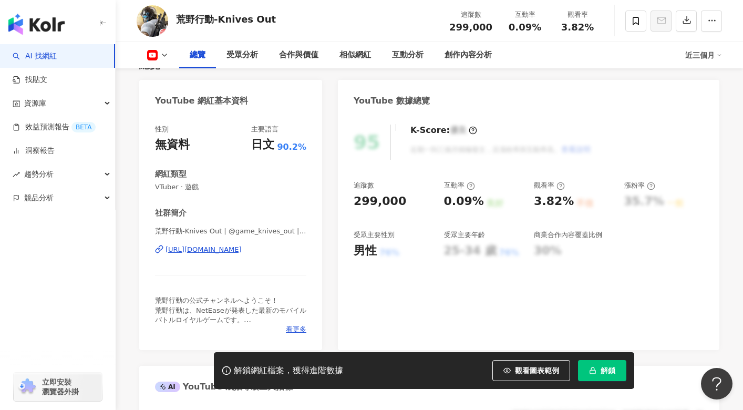
click at [140, 125] on div "性別 無資料 主要語言 日文 90.2% 網紅類型 VTuber · 遊戲 社群簡介 荒野行動-Knives Out | @game_knives_out |…" at bounding box center [230, 232] width 183 height 236
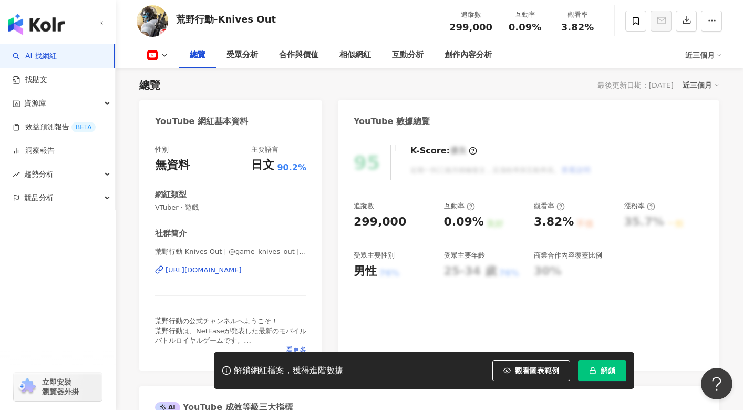
scroll to position [0, 0]
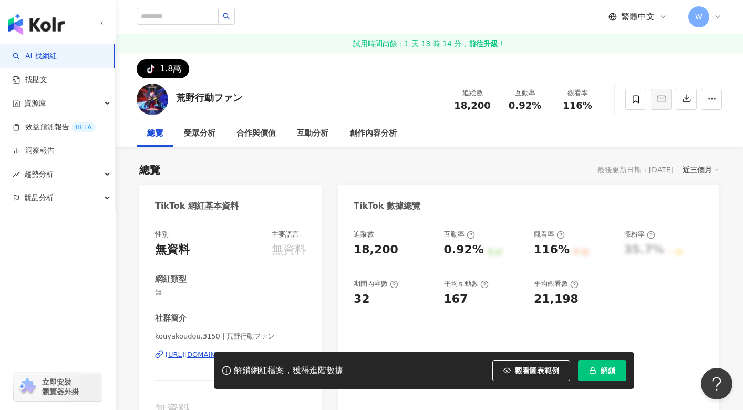
click at [208, 350] on div "https://www.tiktok.com/share/user/7018932471597794305" at bounding box center [203, 354] width 76 height 9
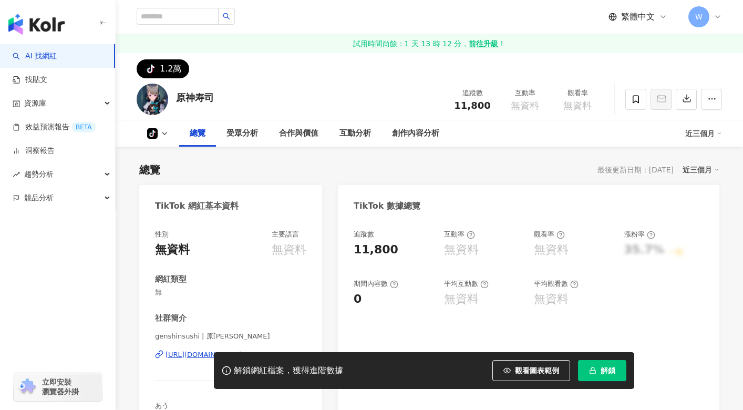
scroll to position [158, 0]
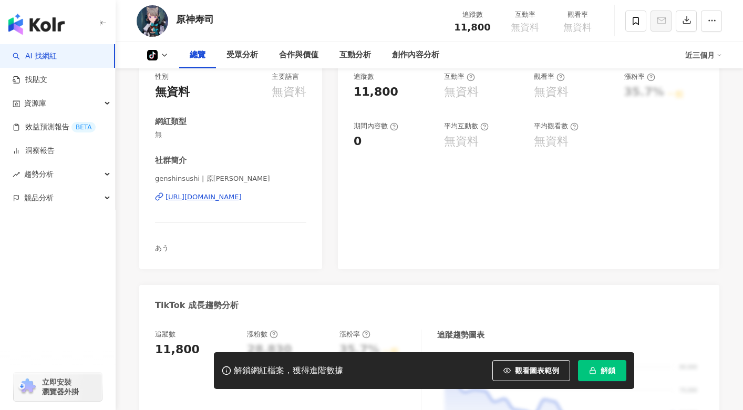
click at [238, 193] on div "https://www.tiktok.com/share/user/7190370355314394113" at bounding box center [203, 196] width 76 height 9
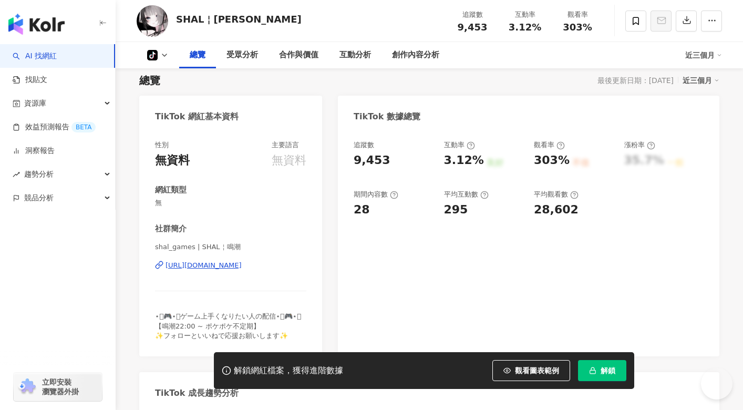
scroll to position [105, 0]
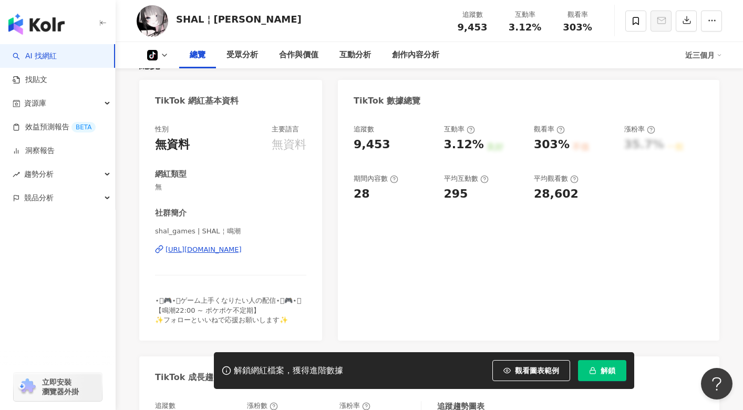
click at [236, 248] on div "https://www.tiktok.com/share/user/7338778907262682114" at bounding box center [203, 249] width 76 height 9
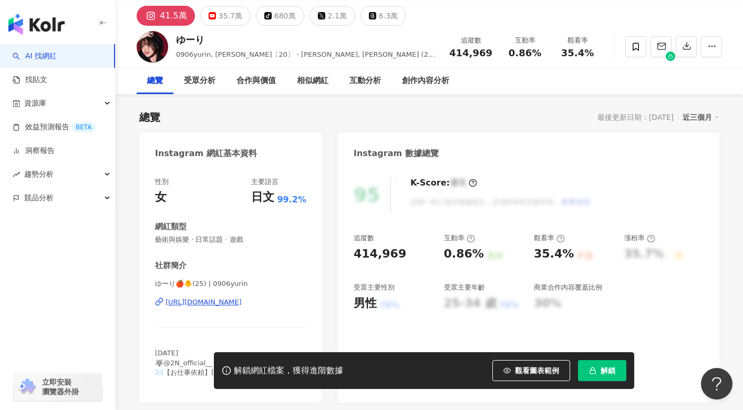
click at [242, 306] on div "https://www.instagram.com/0906yurin/" at bounding box center [203, 301] width 76 height 9
click at [230, 17] on div "35.7萬" at bounding box center [231, 15] width 24 height 15
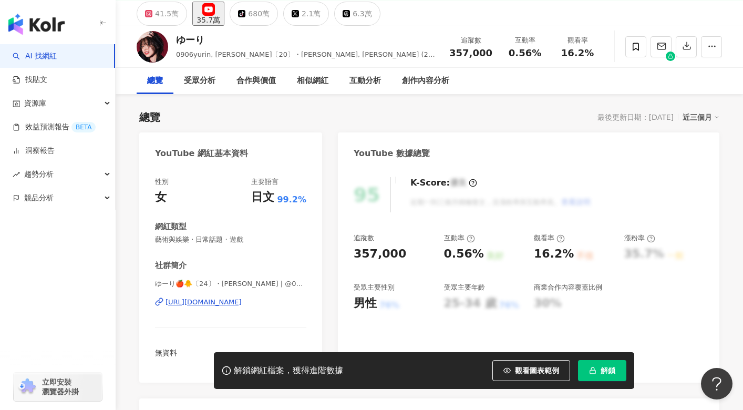
click at [218, 306] on div "https://www.youtube.com/channel/UCfKA1OFAOHIpL-s4DCaA8iw" at bounding box center [203, 301] width 76 height 9
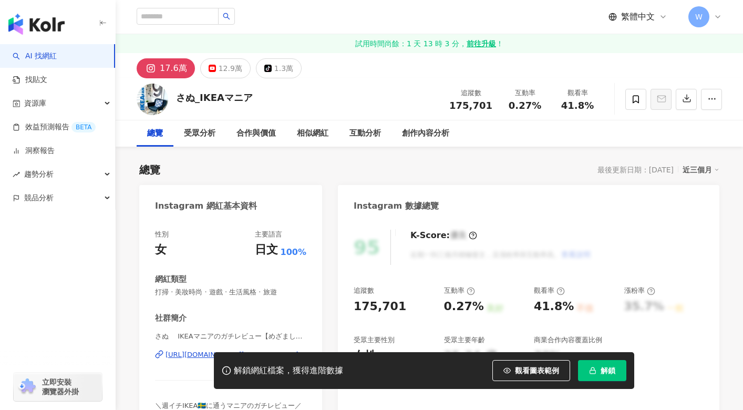
click at [274, 71] on div "1.3萬" at bounding box center [283, 68] width 19 height 15
click at [274, 69] on div "1.3萬" at bounding box center [283, 68] width 19 height 15
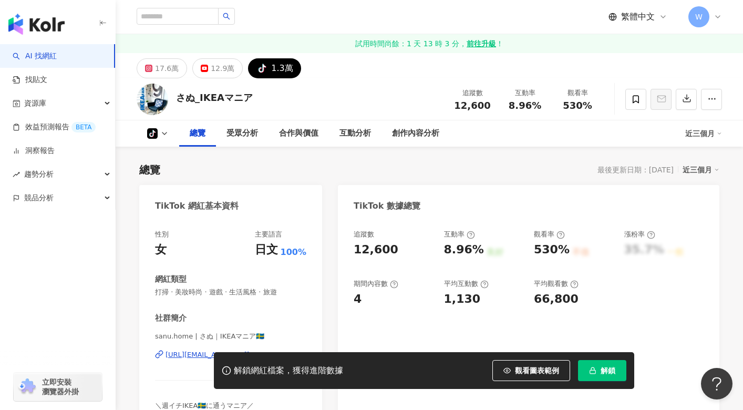
scroll to position [105, 0]
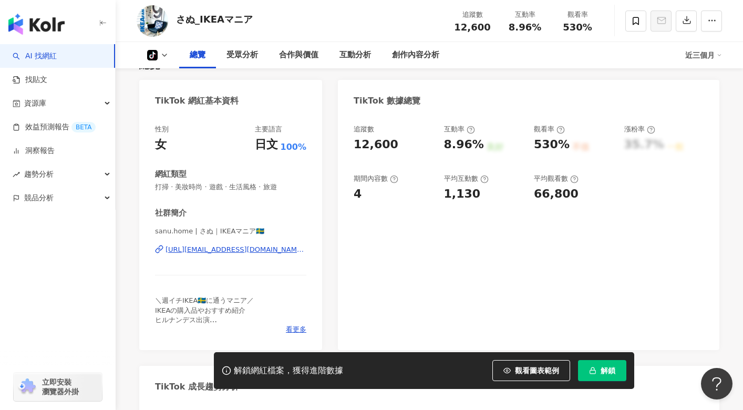
click at [263, 250] on div "[URL][EMAIL_ADDRESS][DOMAIN_NAME][DOMAIN_NAME]" at bounding box center [235, 249] width 141 height 9
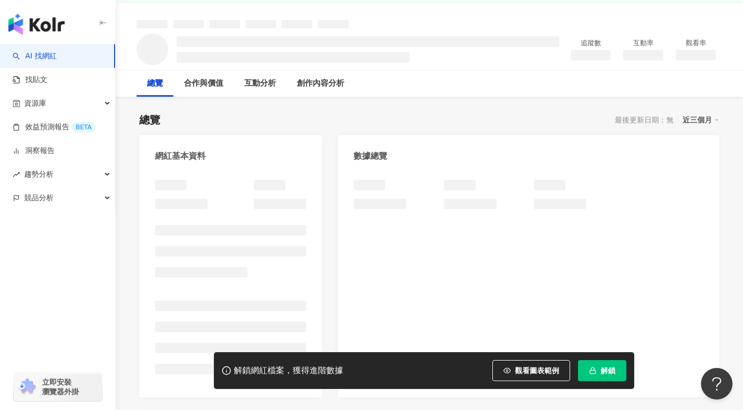
scroll to position [53, 0]
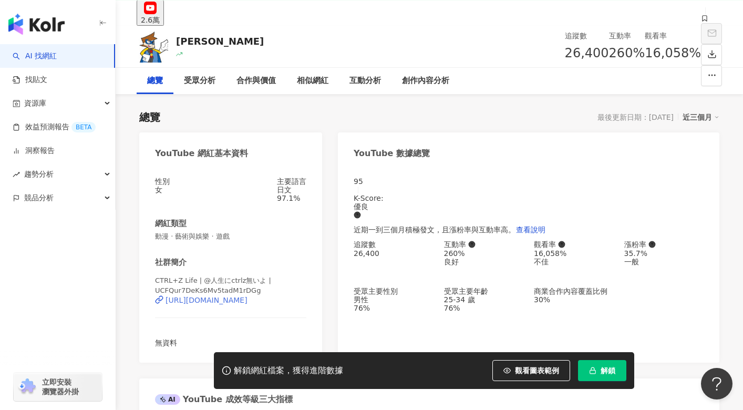
click at [225, 300] on div "https://www.youtube.com/channel/UCFQur7DeKs6Mv5tadM1rDGg" at bounding box center [206, 300] width 82 height 8
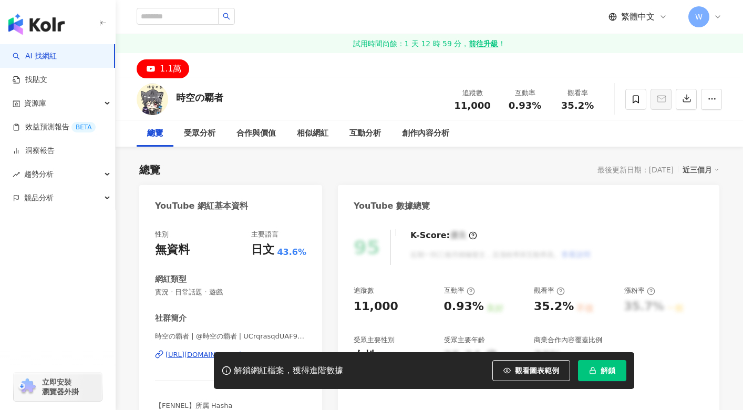
scroll to position [53, 0]
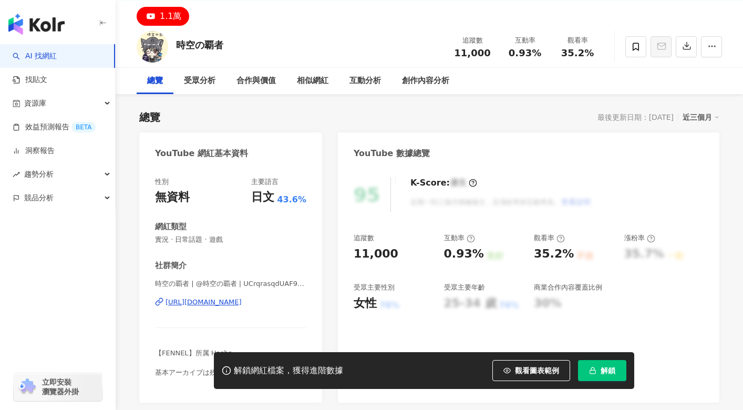
click at [229, 298] on div "https://www.youtube.com/channel/UCrqrasqdUAF9DZ9p4fQxT6g" at bounding box center [203, 301] width 76 height 9
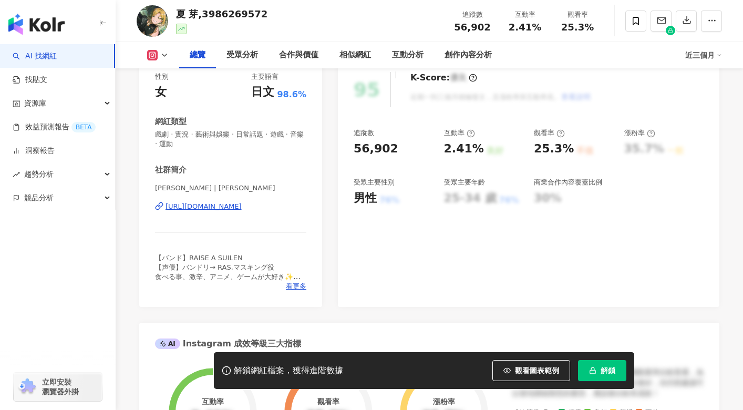
click at [242, 208] on div "[URL][DOMAIN_NAME]" at bounding box center [203, 206] width 76 height 9
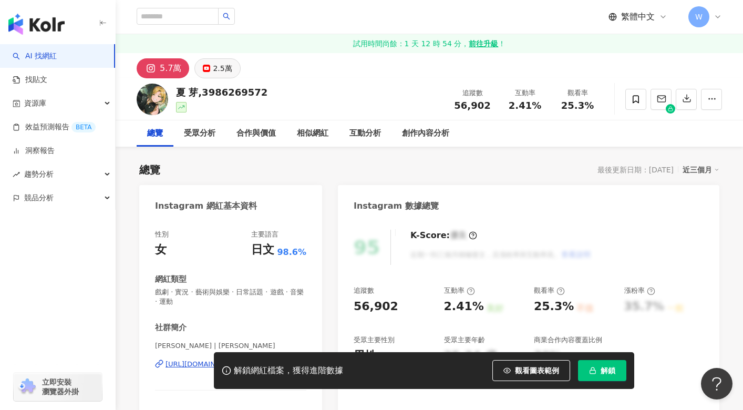
click at [213, 64] on div "2.5萬" at bounding box center [222, 68] width 19 height 15
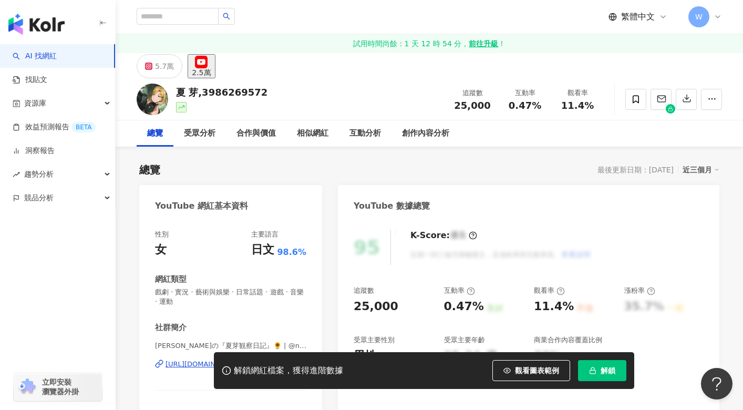
scroll to position [105, 0]
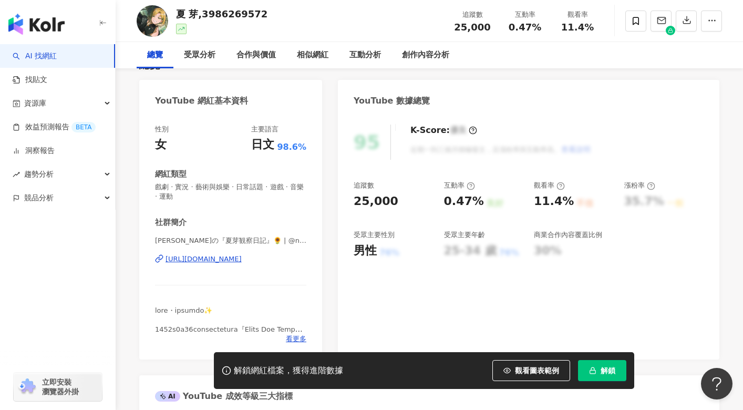
click at [212, 257] on div "[URL][DOMAIN_NAME]" at bounding box center [203, 258] width 76 height 9
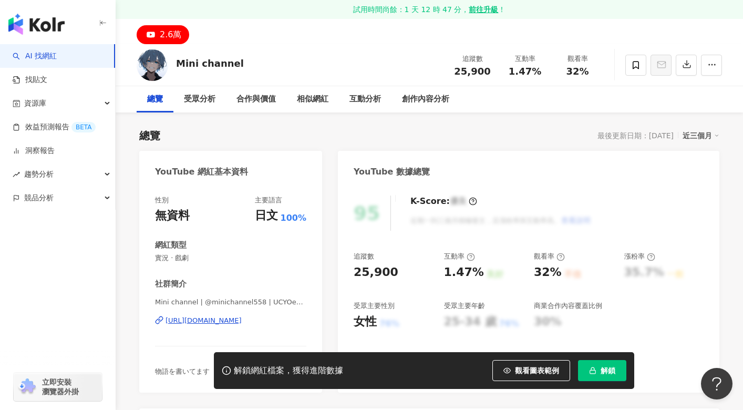
scroll to position [53, 0]
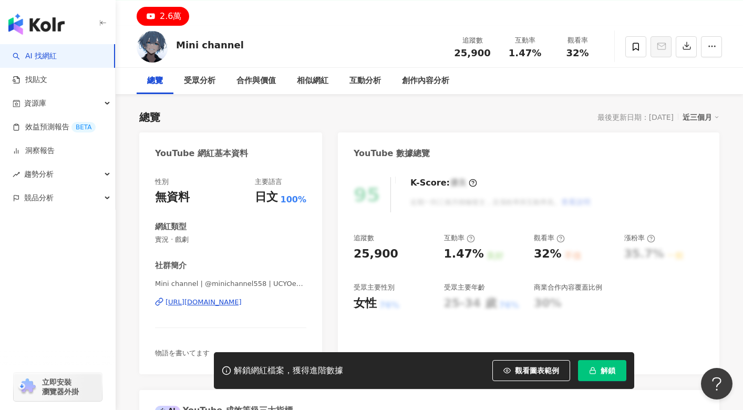
click at [221, 299] on div "https://www.youtube.com/channel/UCYOePdTORQCKhdohNeoFraQ" at bounding box center [203, 301] width 76 height 9
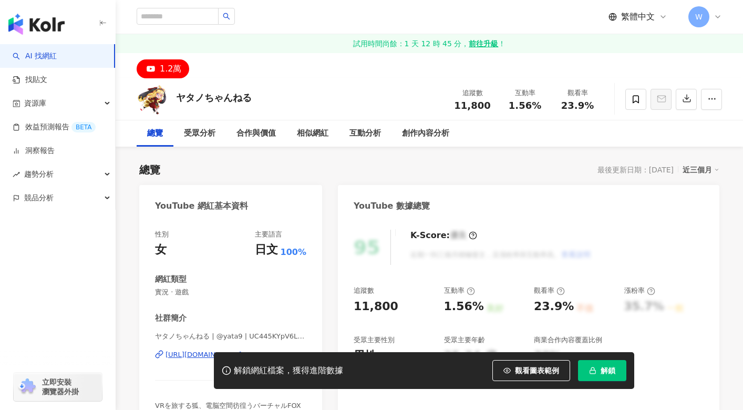
scroll to position [105, 0]
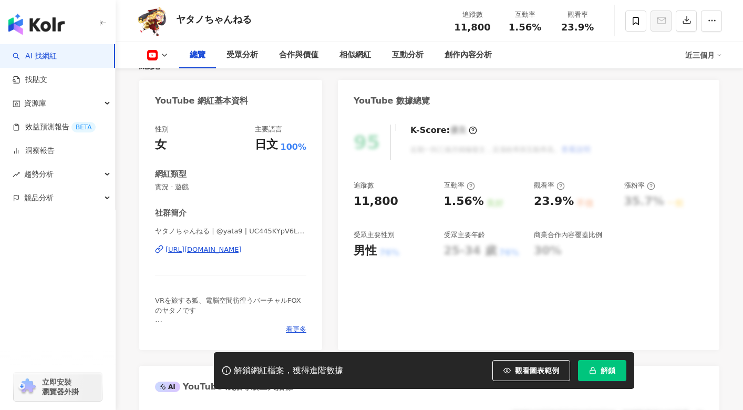
click at [224, 248] on div "[URL][DOMAIN_NAME]" at bounding box center [203, 249] width 76 height 9
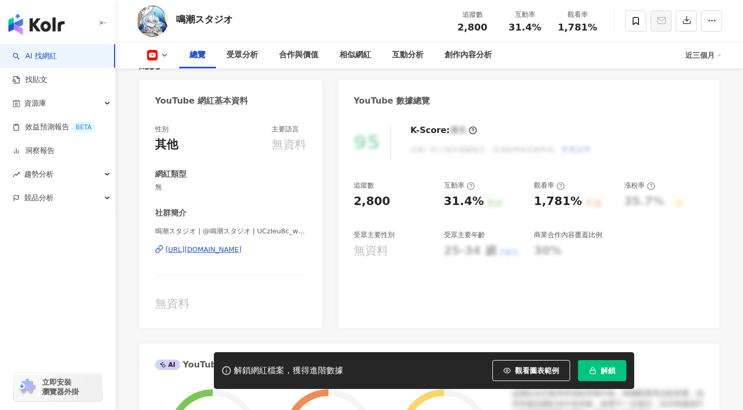
click at [235, 248] on div "[URL][DOMAIN_NAME]" at bounding box center [203, 249] width 76 height 9
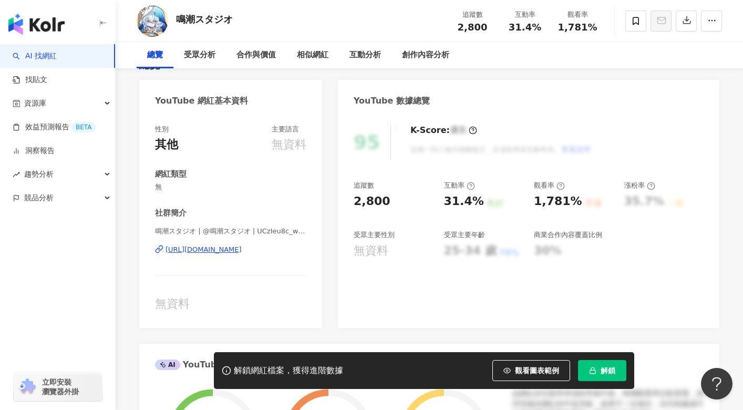
scroll to position [53, 0]
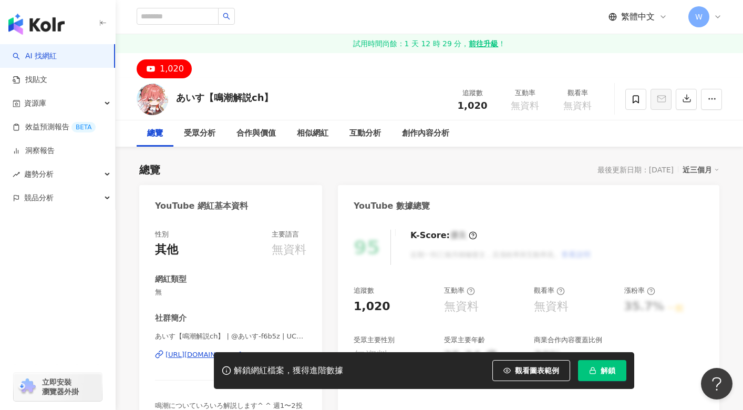
click at [78, 281] on div "AI 找網紅 找貼文 資源庫 效益預測報告 BETA 洞察報告 趨勢分析 競品分析 立即安裝 瀏覽器外掛" at bounding box center [58, 227] width 116 height 366
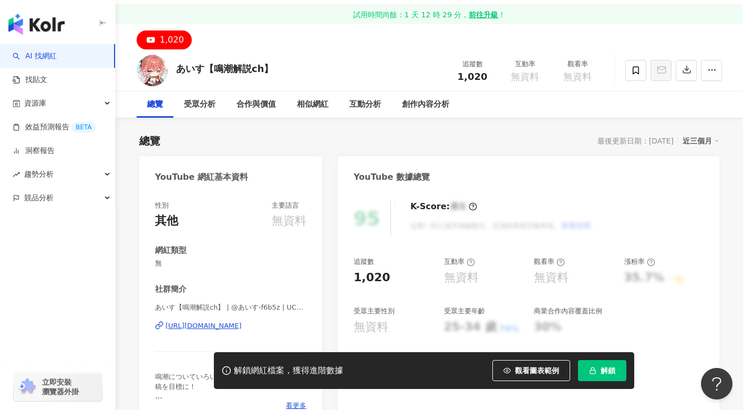
scroll to position [53, 0]
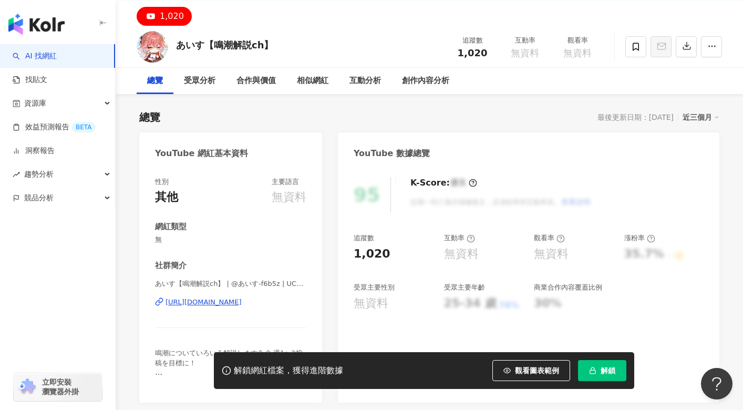
click at [242, 299] on div "[URL][DOMAIN_NAME]" at bounding box center [203, 301] width 76 height 9
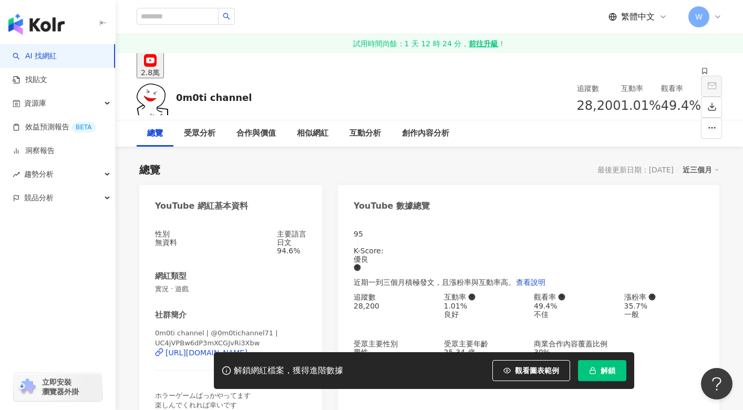
click at [296, 274] on div "網紅類型" at bounding box center [230, 276] width 151 height 11
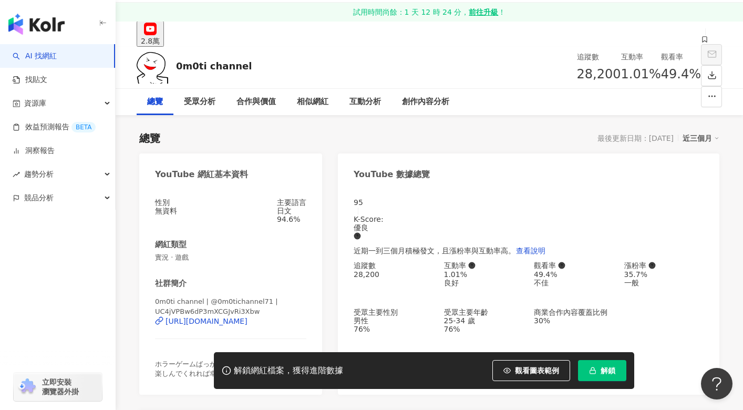
scroll to position [53, 0]
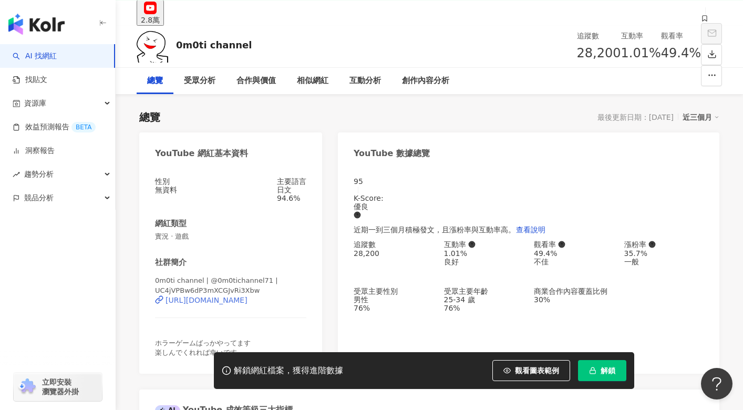
click at [200, 299] on div "[URL][DOMAIN_NAME]" at bounding box center [206, 300] width 82 height 8
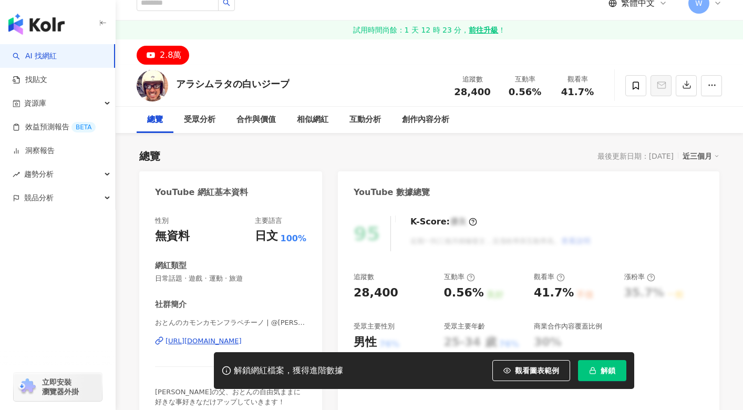
scroll to position [105, 0]
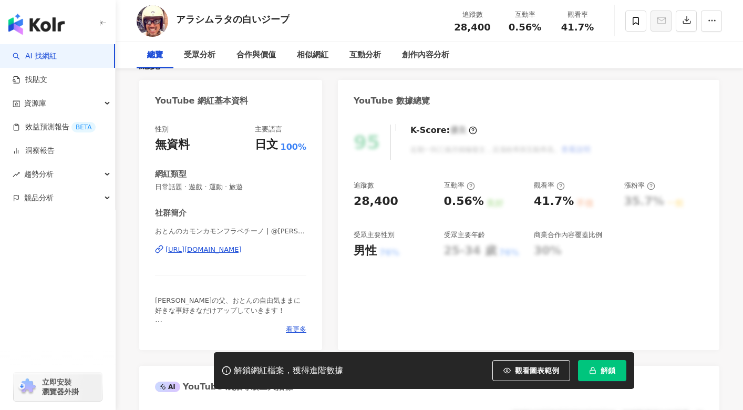
click at [226, 247] on div "https://www.youtube.com/channel/UC06f__j1rFapDKYOD4yFVMA" at bounding box center [203, 249] width 76 height 9
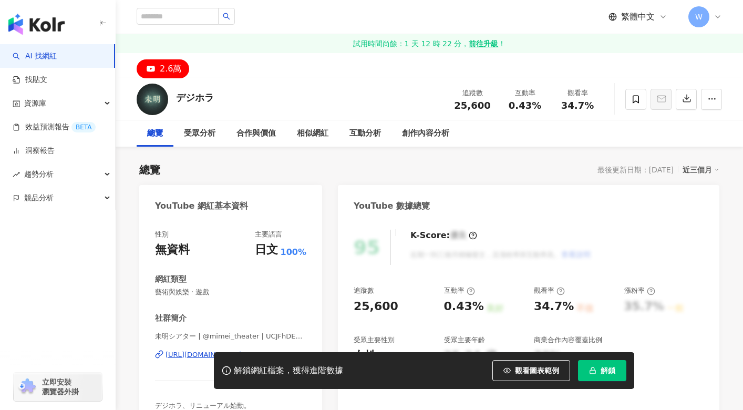
scroll to position [105, 0]
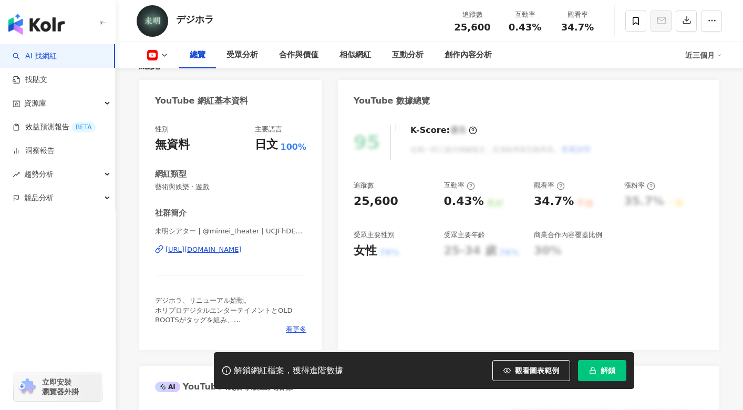
click at [228, 246] on div "https://www.youtube.com/channel/UCJFhDEmoDRKbWsKSPlO4fMA" at bounding box center [203, 249] width 76 height 9
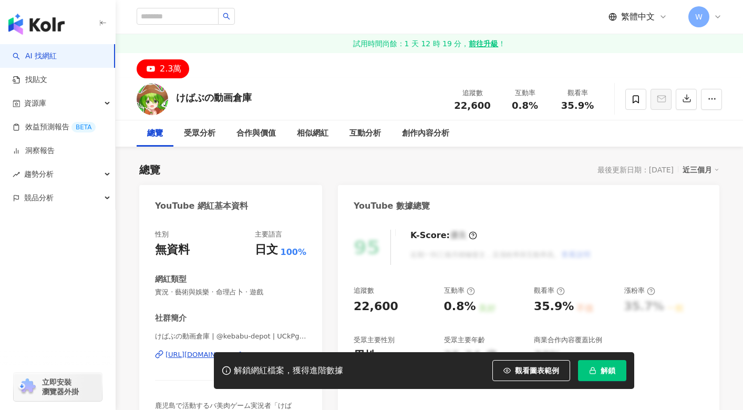
scroll to position [40, 0]
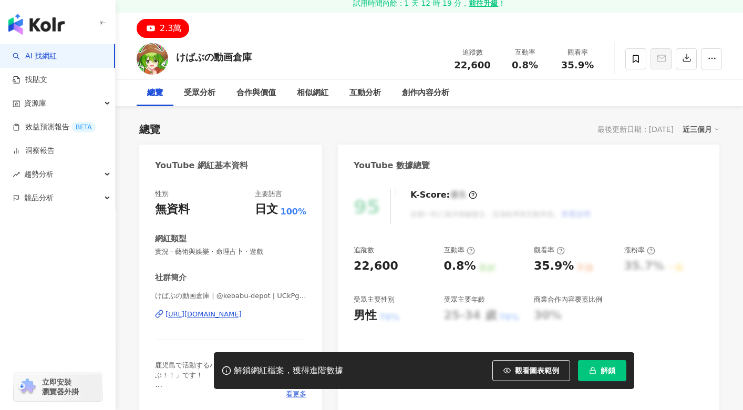
click at [242, 309] on div "[URL][DOMAIN_NAME]" at bounding box center [203, 313] width 76 height 9
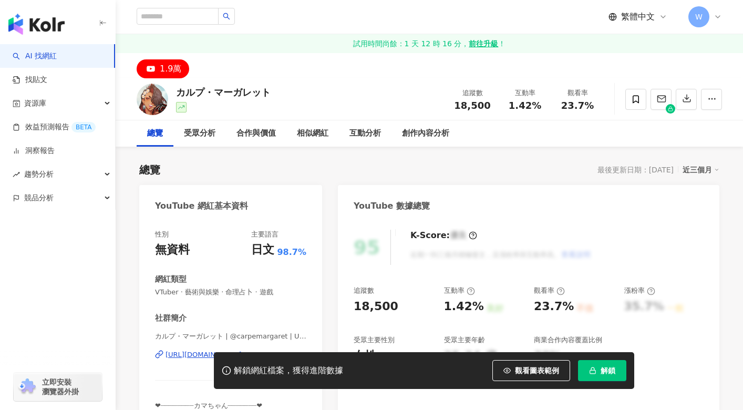
scroll to position [105, 0]
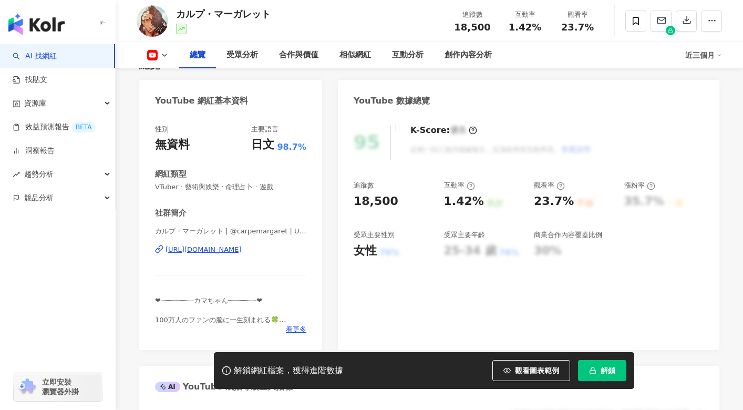
click at [242, 247] on div "[URL][DOMAIN_NAME]" at bounding box center [203, 249] width 76 height 9
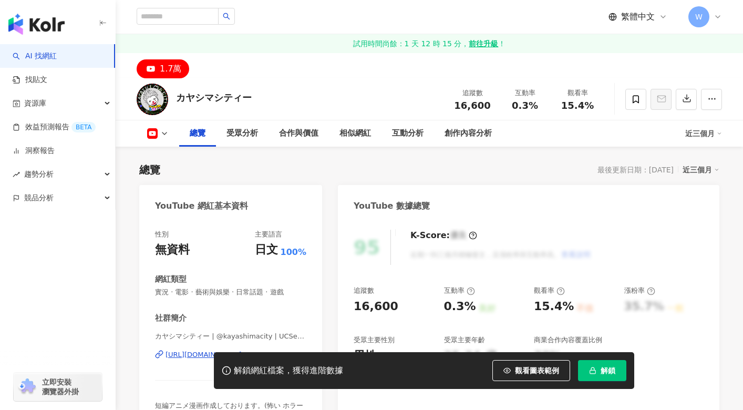
scroll to position [105, 0]
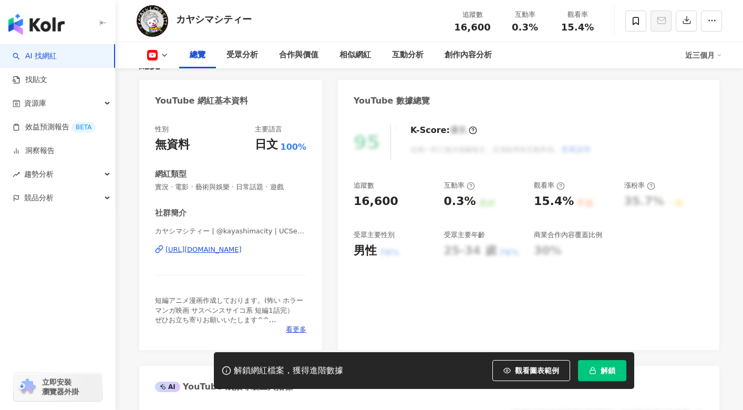
click at [242, 248] on div "https://www.youtube.com/channel/UCSeRmPVl8fvceMEVL5Im5Sg" at bounding box center [203, 249] width 76 height 9
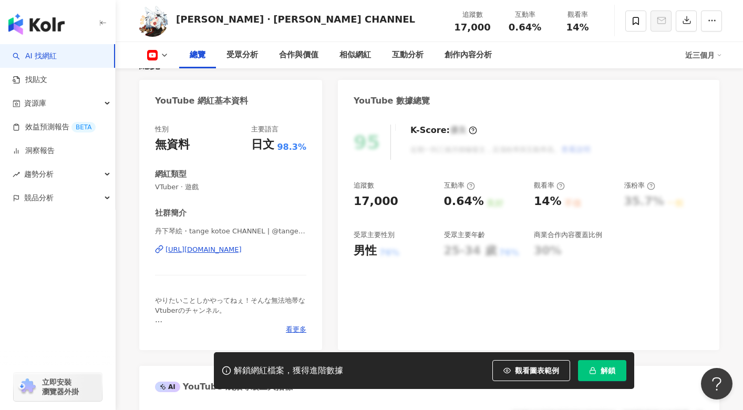
click at [242, 248] on div "https://www.youtube.com/channel/UCWTqb6eqETZ_DjMxrUWX0uw" at bounding box center [203, 249] width 76 height 9
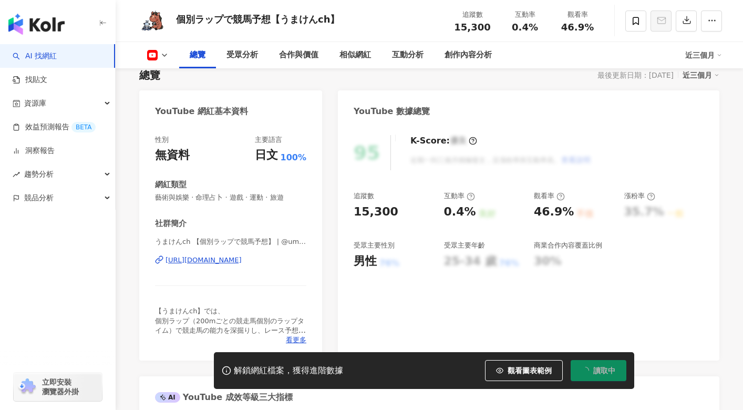
scroll to position [105, 0]
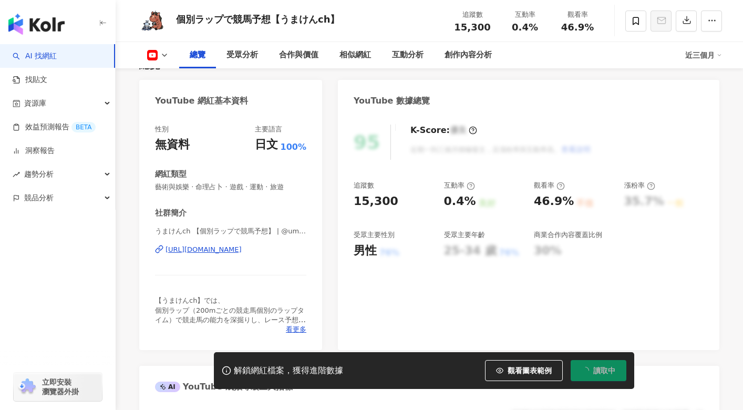
click at [242, 247] on div "https://www.youtube.com/channel/UCL2SwI2svJ-x5jIzd84q_dQ" at bounding box center [203, 249] width 76 height 9
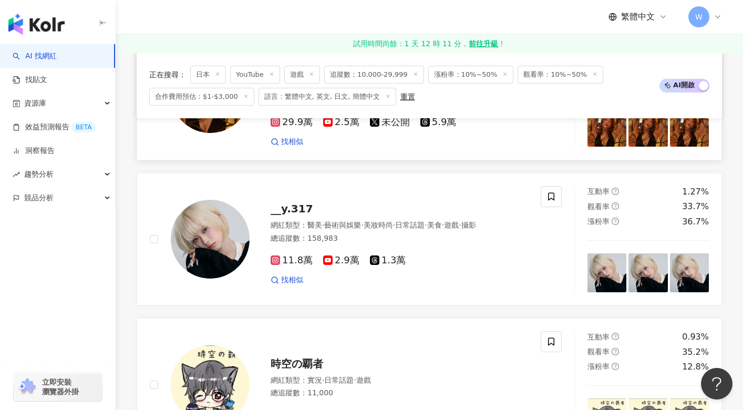
scroll to position [263, 0]
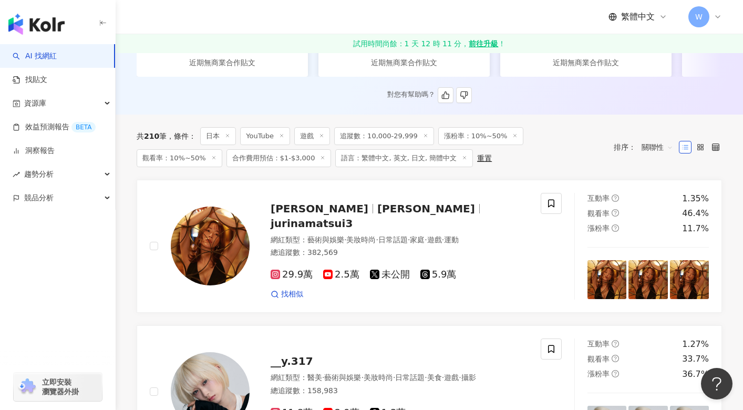
click at [462, 160] on icon at bounding box center [464, 157] width 5 height 5
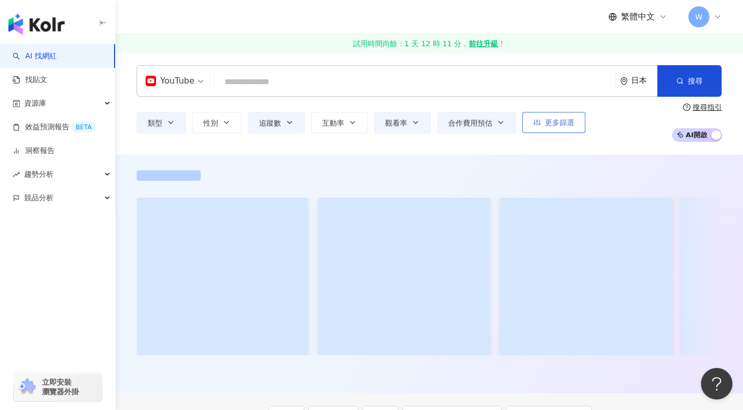
click at [575, 126] on button "更多篩選" at bounding box center [553, 122] width 63 height 21
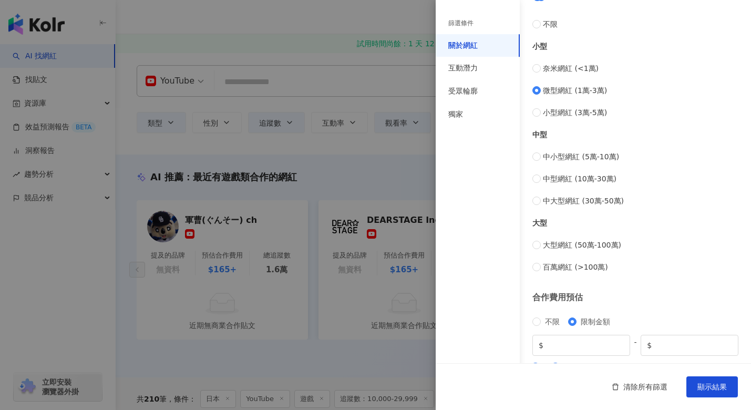
scroll to position [331, 0]
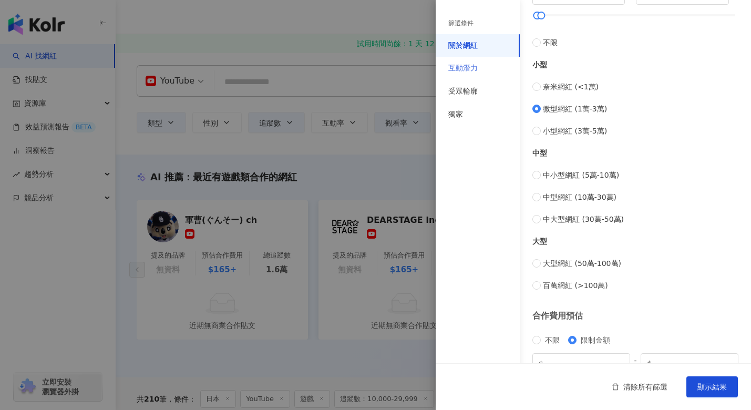
click at [480, 68] on div "互動潛力" at bounding box center [477, 68] width 84 height 23
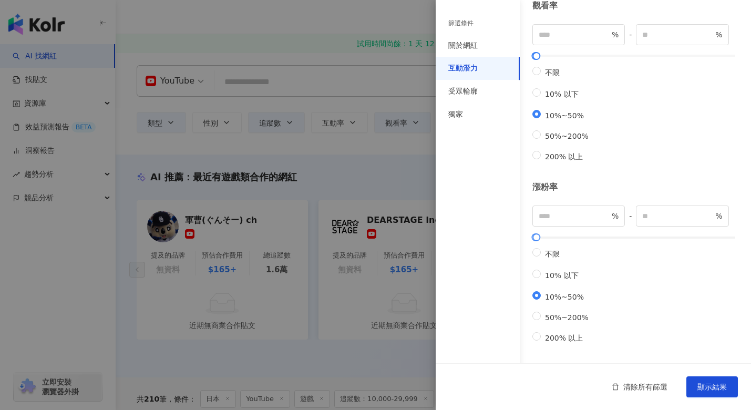
scroll to position [0, 0]
click at [485, 91] on div "受眾輪廓" at bounding box center [477, 91] width 84 height 23
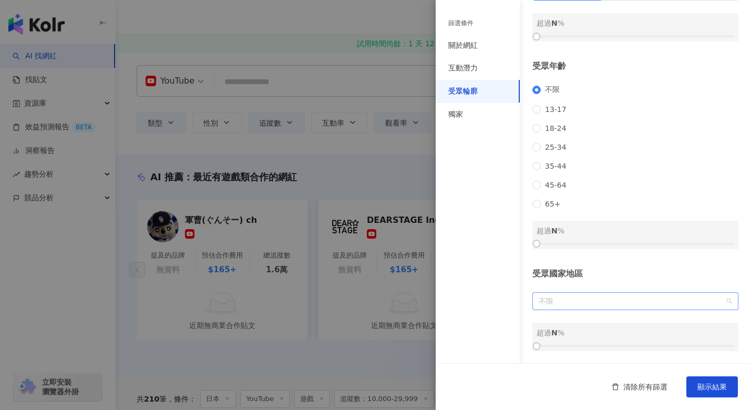
click at [593, 296] on span "不限" at bounding box center [634, 301] width 193 height 17
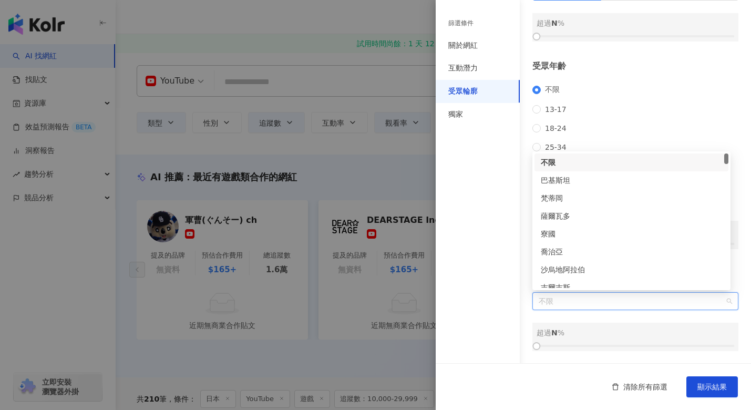
click at [614, 297] on span "不限" at bounding box center [634, 301] width 193 height 17
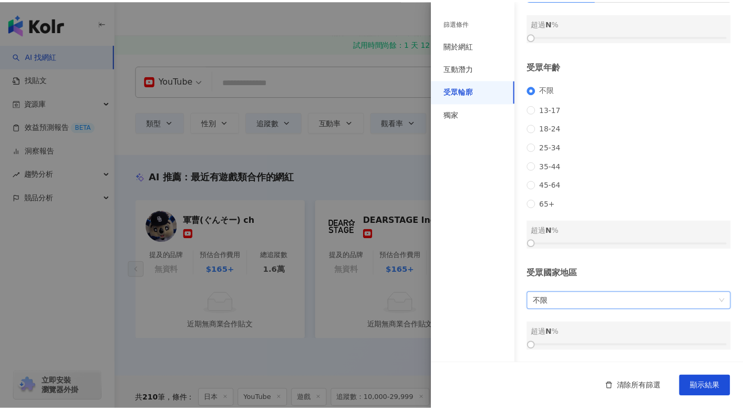
scroll to position [0, 0]
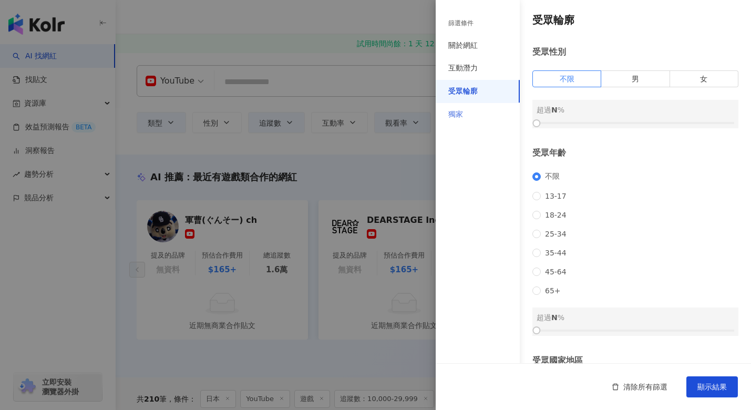
click at [470, 109] on div "獨家" at bounding box center [477, 114] width 84 height 23
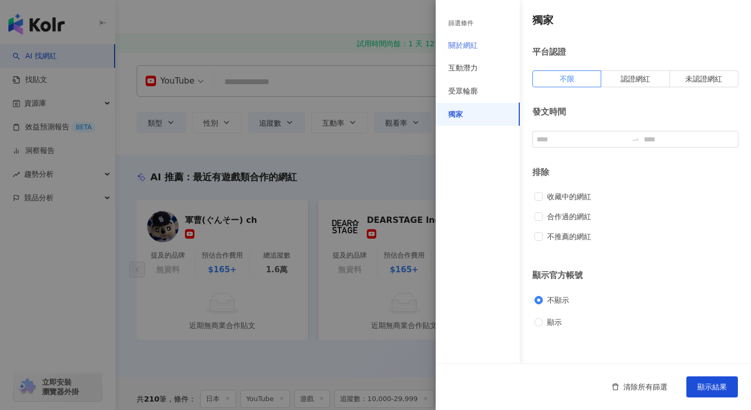
click at [468, 38] on div "關於網紅" at bounding box center [477, 45] width 84 height 23
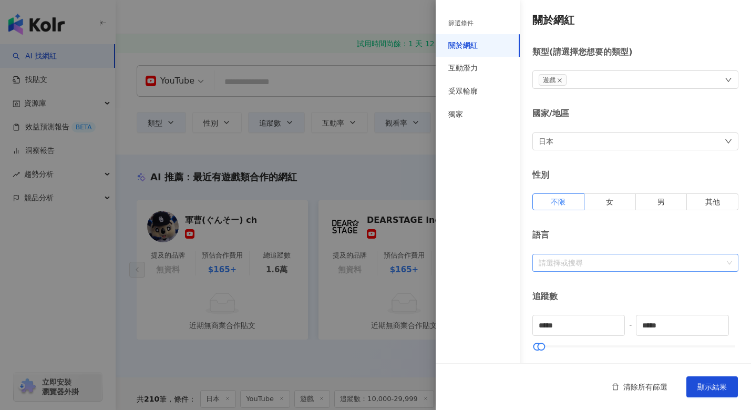
click at [600, 259] on div at bounding box center [629, 262] width 191 height 8
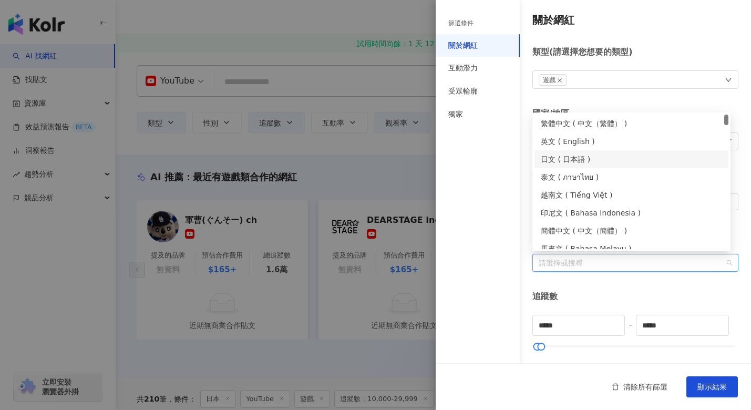
click at [594, 160] on div "日文 ( 日本語 )" at bounding box center [631, 159] width 181 height 12
click at [707, 387] on span "顯示結果" at bounding box center [711, 386] width 29 height 8
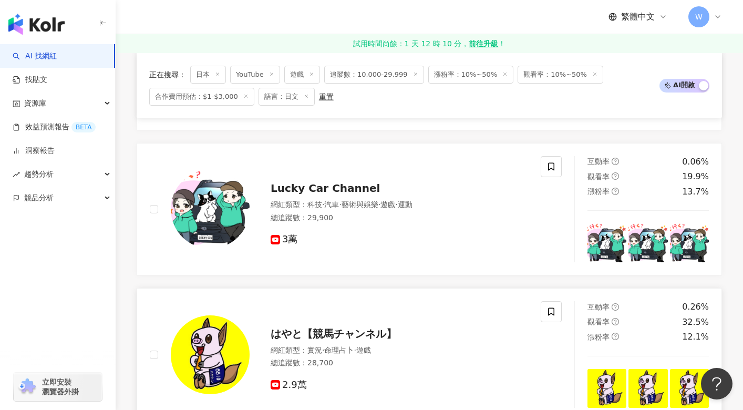
scroll to position [788, 0]
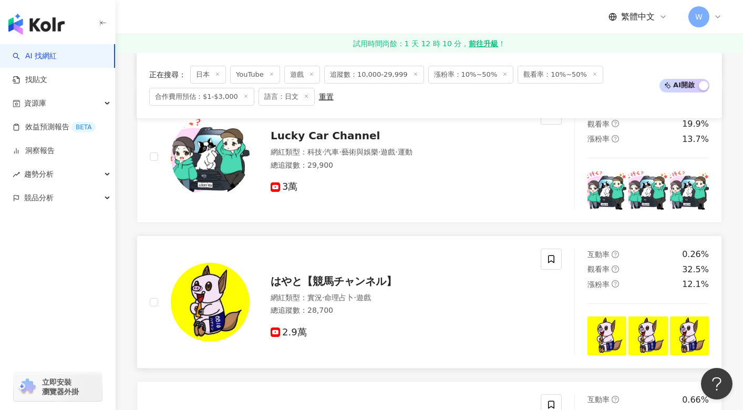
click at [318, 285] on span "はやと【競馬チャンネル】" at bounding box center [334, 281] width 126 height 13
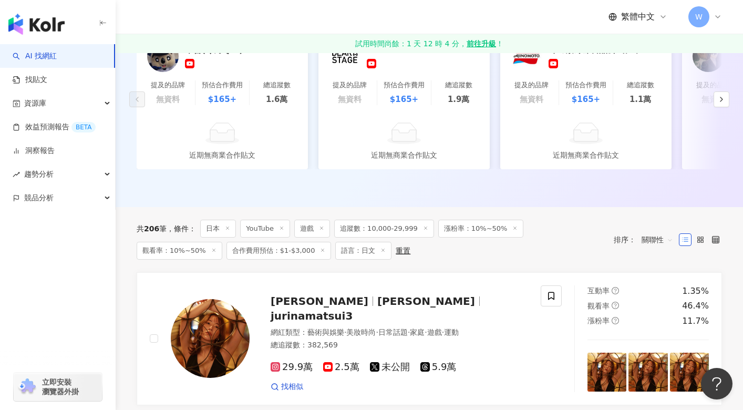
scroll to position [0, 0]
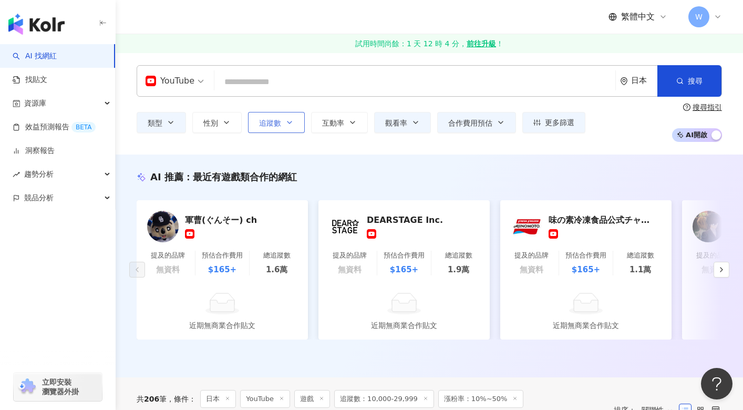
click at [282, 119] on button "追蹤數" at bounding box center [276, 122] width 57 height 21
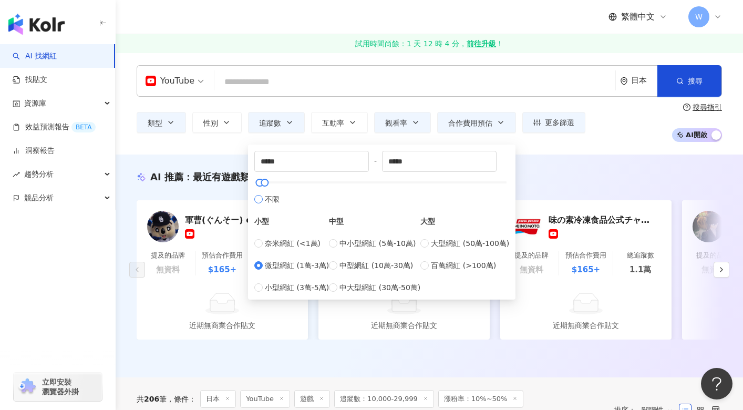
type input "*"
type input "*******"
click at [614, 125] on div "類型 性別 追蹤數 互動率 觀看率 合作費用預估 更多篩選 篩選條件 關於網紅 互動潛力 受眾輪廓 獨家 關於網紅 類型 ( 請選擇您想要的類型 ) 遊戲 國…" at bounding box center [429, 122] width 585 height 39
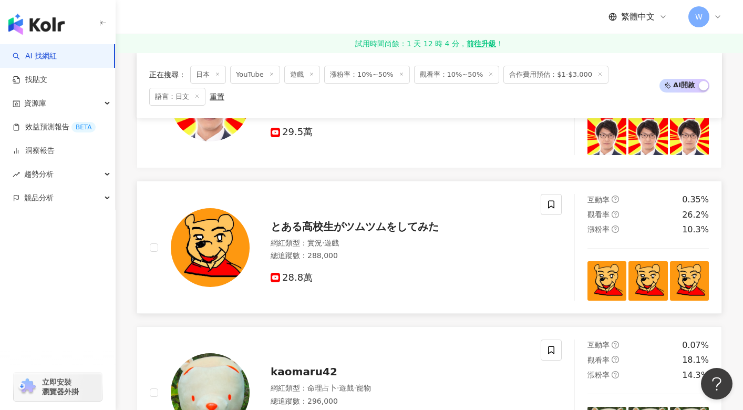
scroll to position [578, 0]
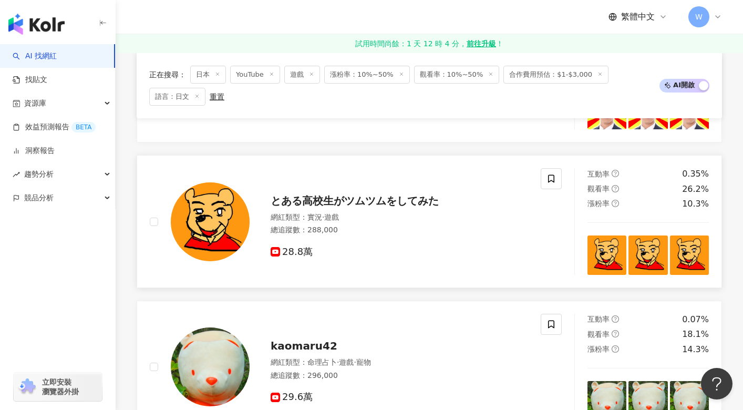
click at [316, 207] on span "とある高校生がツムツムをしてみた" at bounding box center [355, 200] width 168 height 13
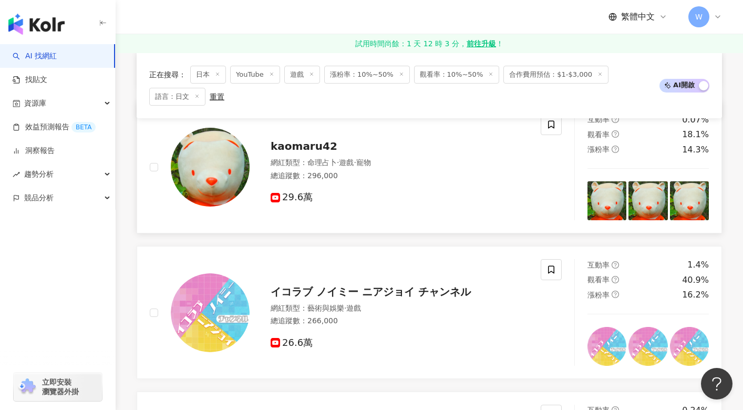
scroll to position [788, 0]
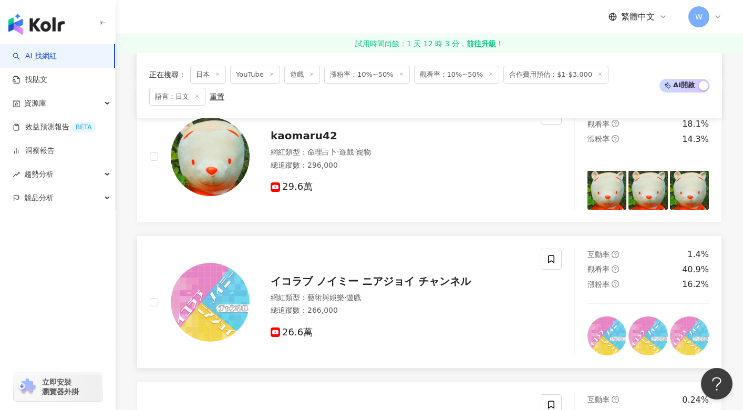
click at [305, 287] on span "イコラブ ノイミー ニアジョイ チャンネル" at bounding box center [371, 281] width 200 height 13
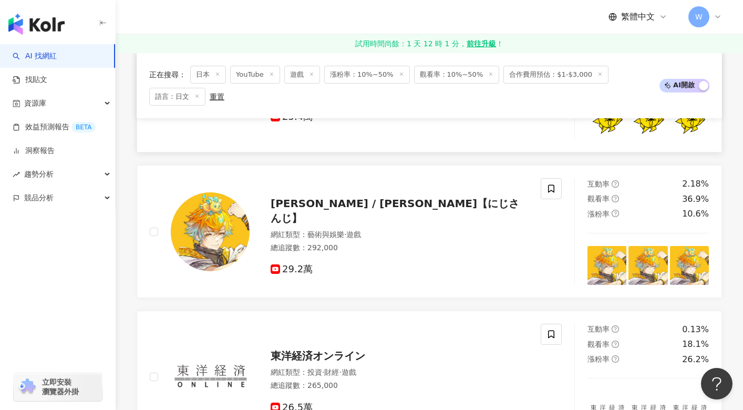
scroll to position [1156, 0]
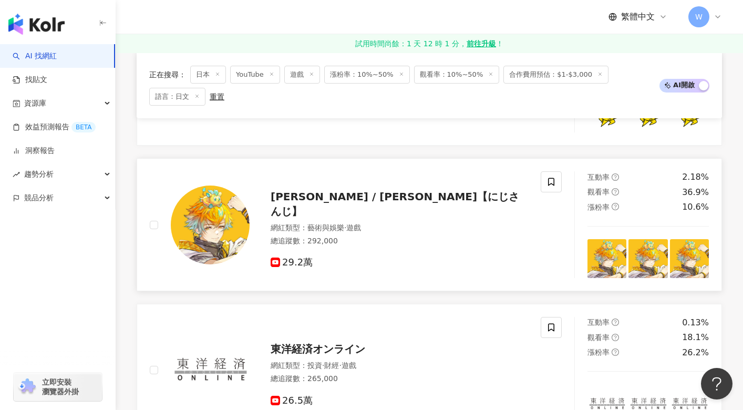
click at [298, 210] on span "[PERSON_NAME] / [PERSON_NAME]【にじさんじ】" at bounding box center [395, 203] width 248 height 27
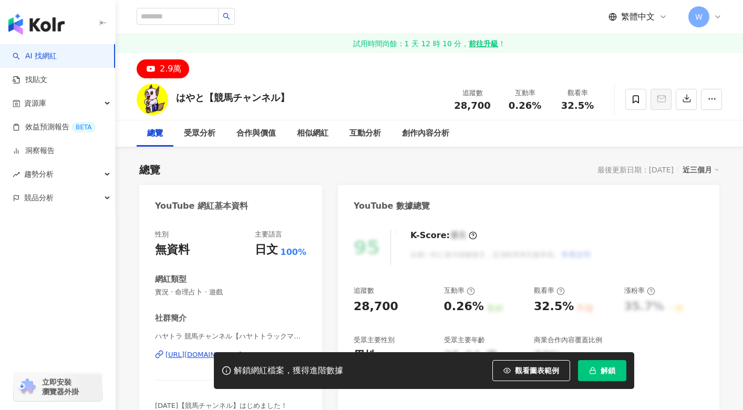
scroll to position [105, 0]
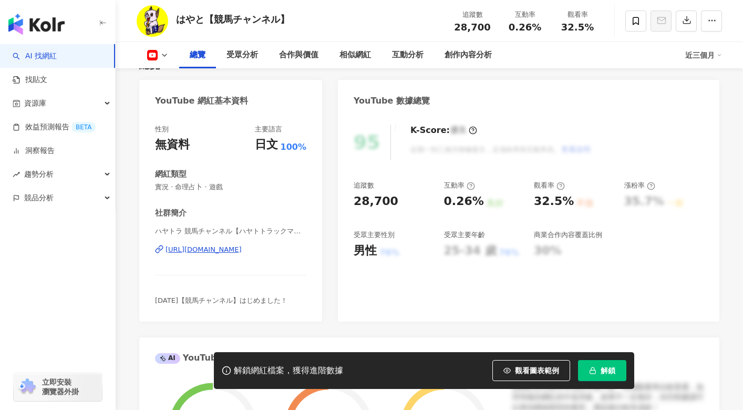
click at [242, 250] on div "https://www.youtube.com/channel/UCAqLe-xGlxWnoBh5ZtbD69g" at bounding box center [203, 249] width 76 height 9
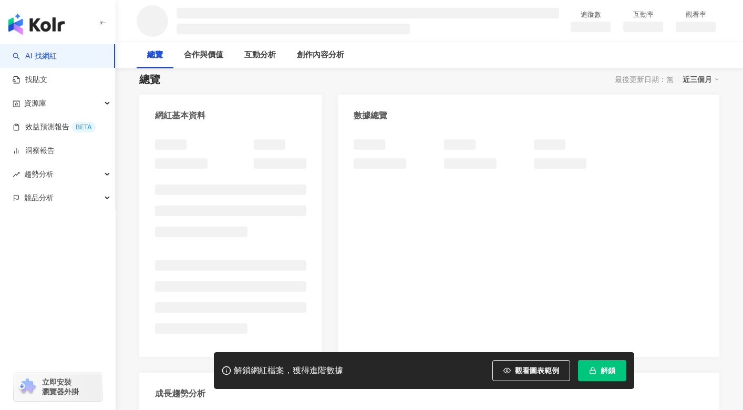
scroll to position [105, 0]
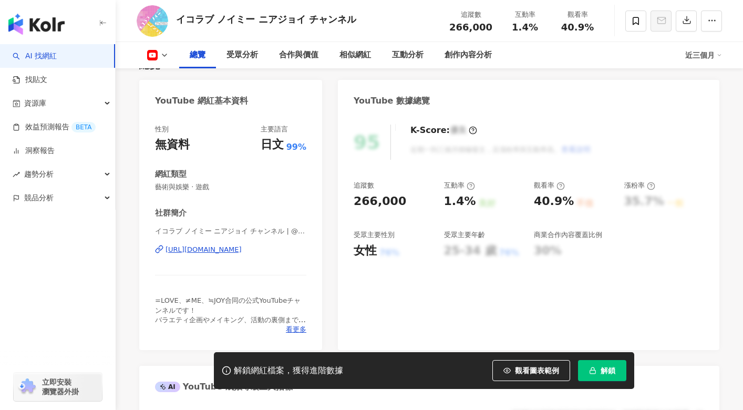
drag, startPoint x: 281, startPoint y: 211, endPoint x: 233, endPoint y: 245, distance: 59.2
click at [233, 245] on div "https://www.youtube.com/channel/UCWHh6SdvJWrPuf1oJrHbX3A" at bounding box center [203, 249] width 76 height 9
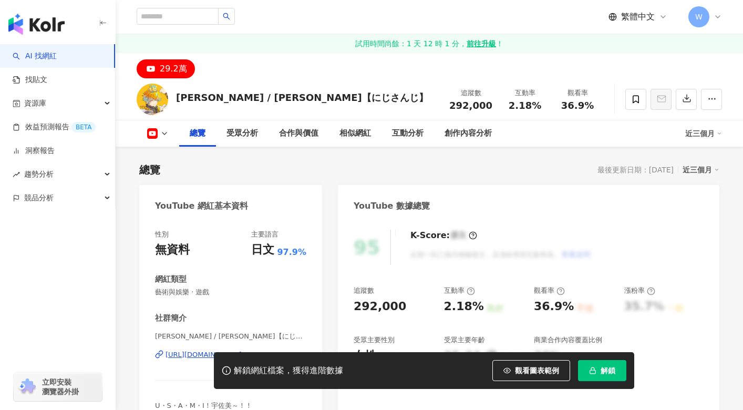
scroll to position [105, 0]
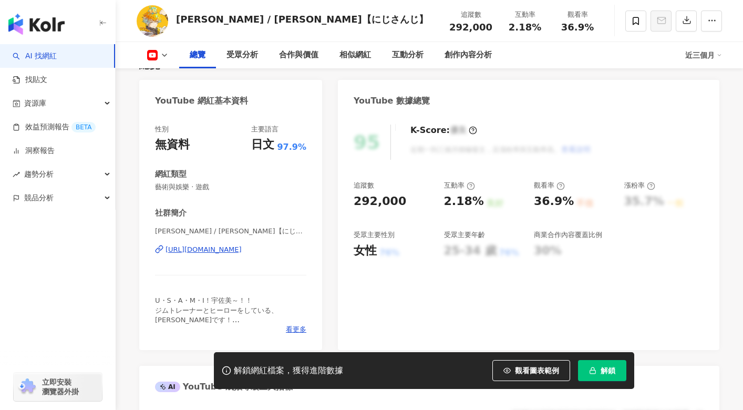
click at [242, 250] on div "[URL][DOMAIN_NAME]" at bounding box center [203, 249] width 76 height 9
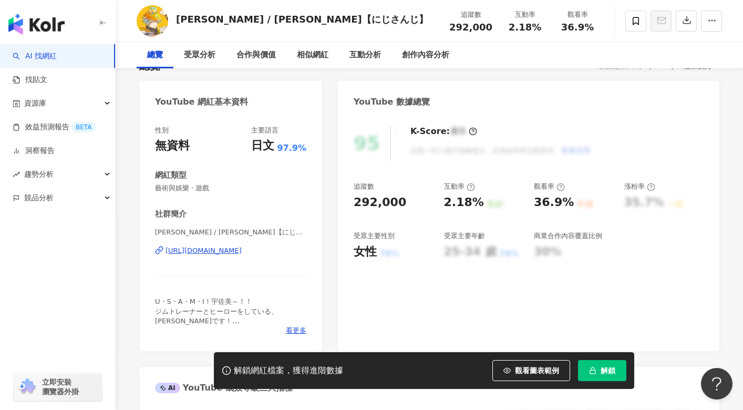
scroll to position [53, 0]
